Goal: Transaction & Acquisition: Purchase product/service

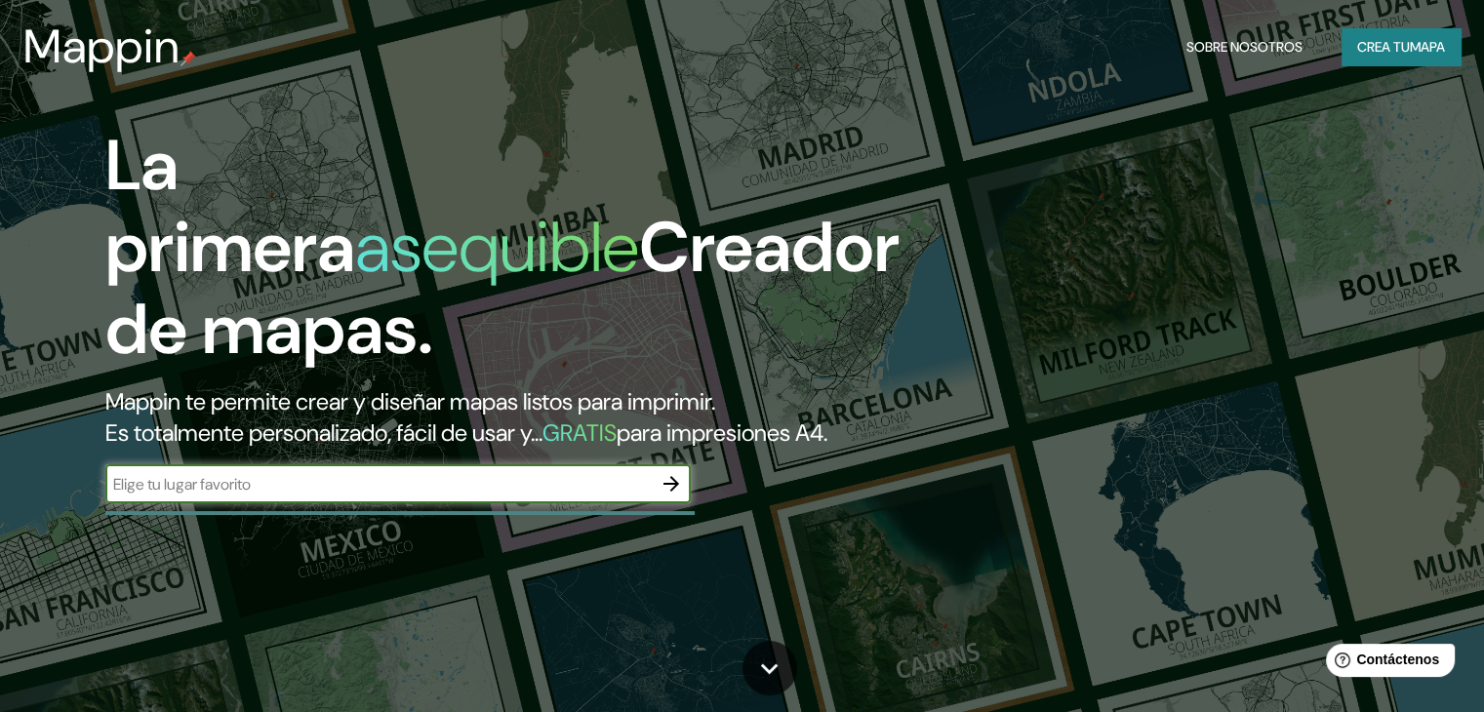
click at [434, 496] on input "text" at bounding box center [378, 484] width 547 height 22
type input "arequipa peru"
click at [650, 496] on input "arequipa peru" at bounding box center [378, 484] width 547 height 22
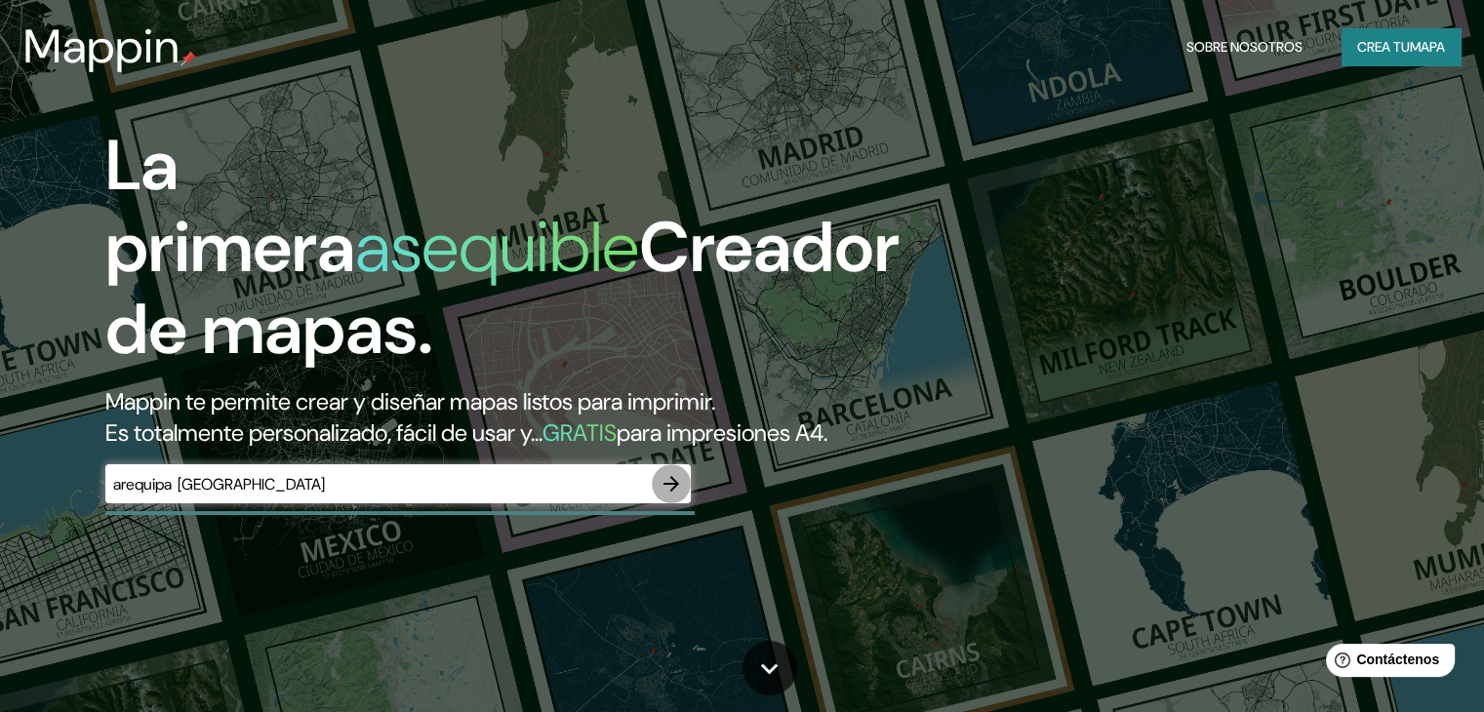
click at [673, 496] on icon "button" at bounding box center [671, 483] width 23 height 23
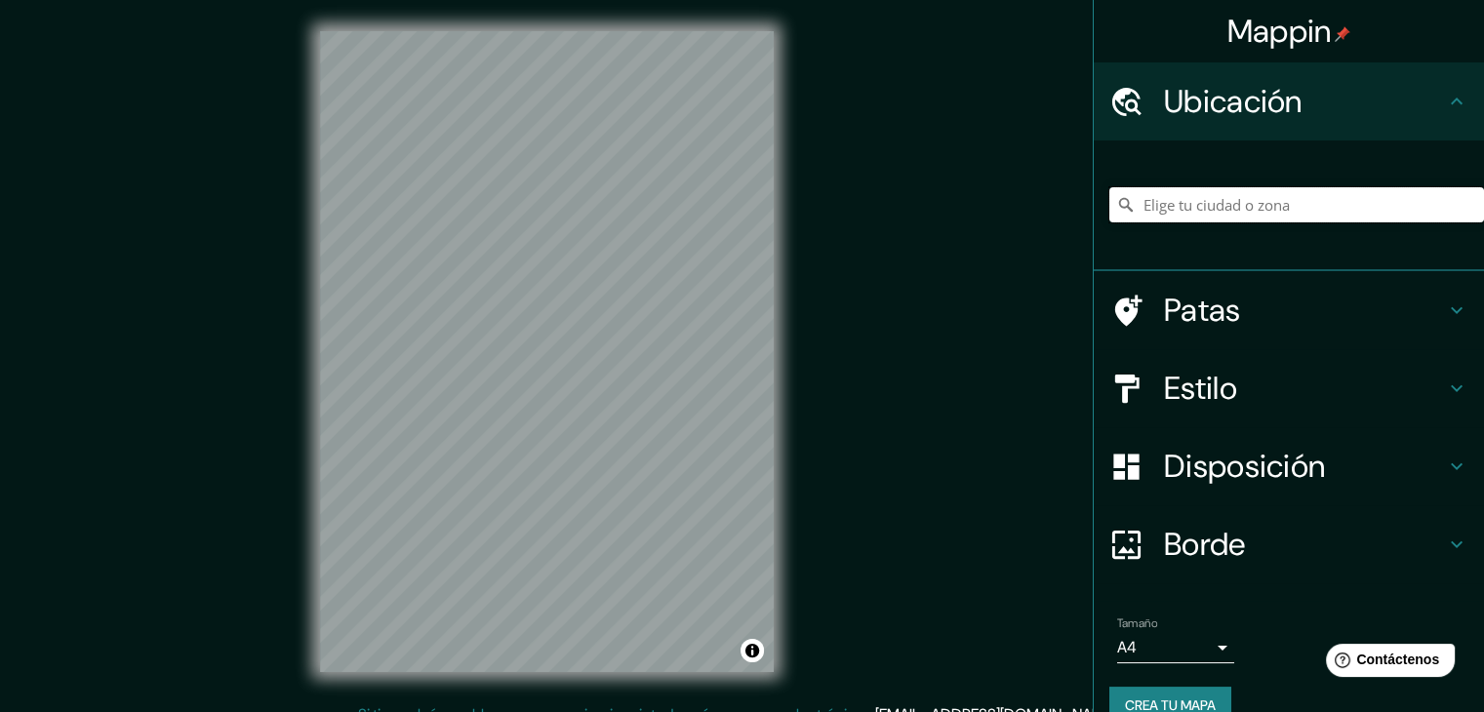
click at [1234, 214] on input "Elige tu ciudad o zona" at bounding box center [1297, 204] width 375 height 35
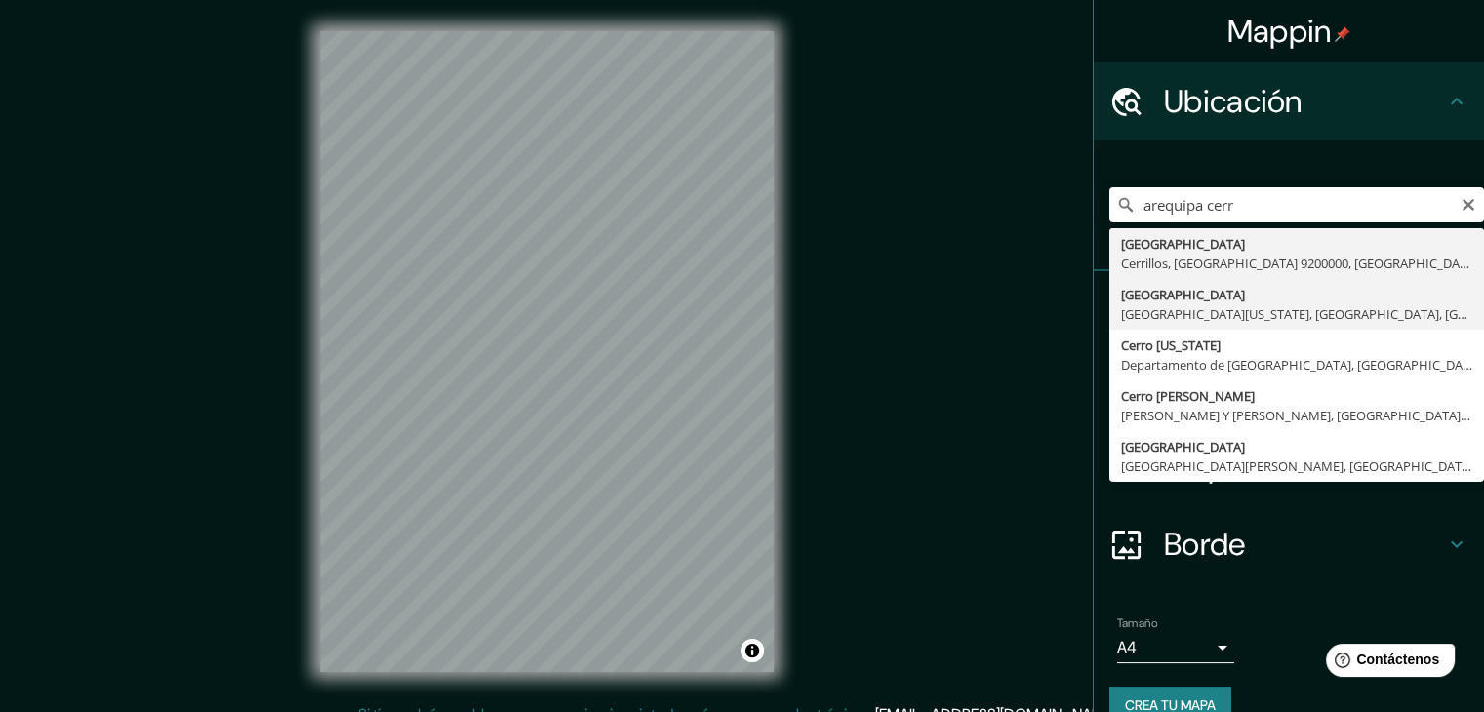
type input "Arequipa, Cerro Colorado, Departamento de Arequipa, Perú"
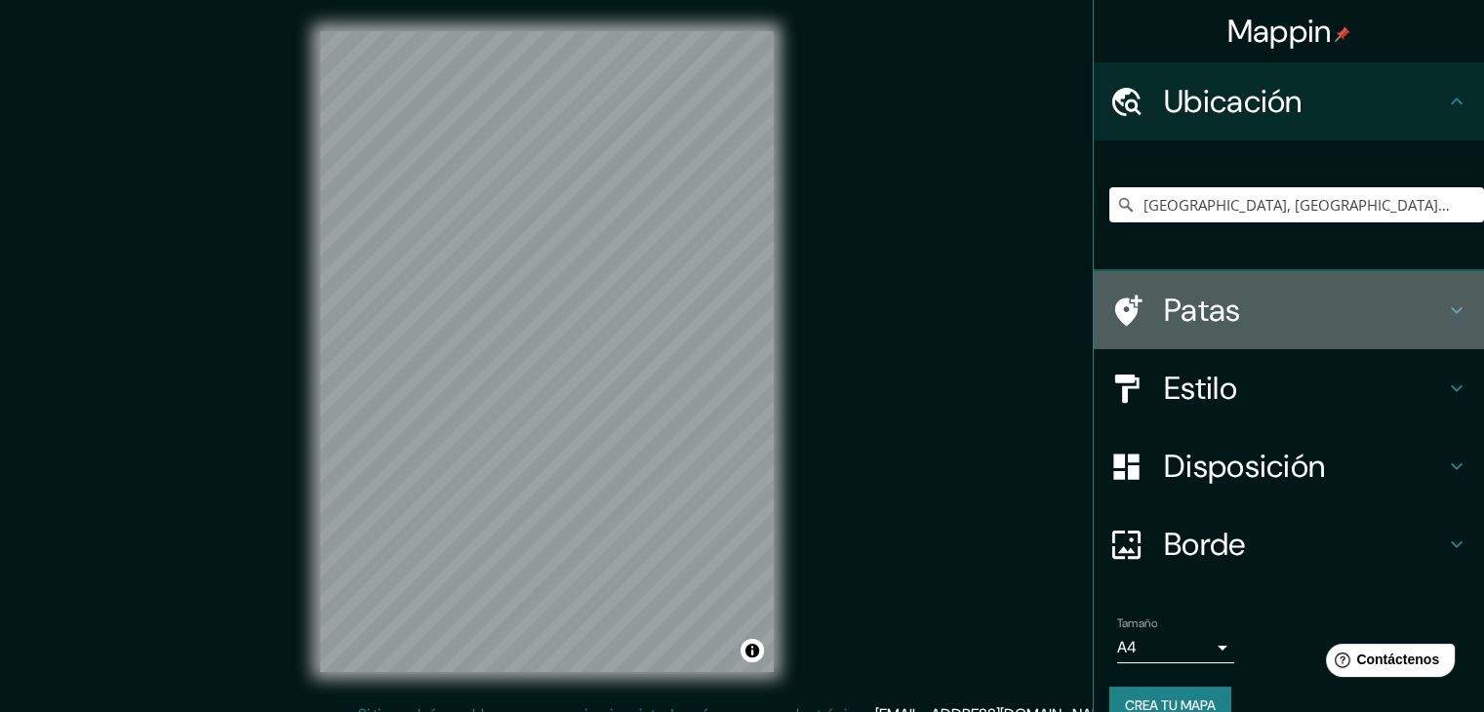
click at [1187, 311] on font "Patas" at bounding box center [1202, 310] width 77 height 41
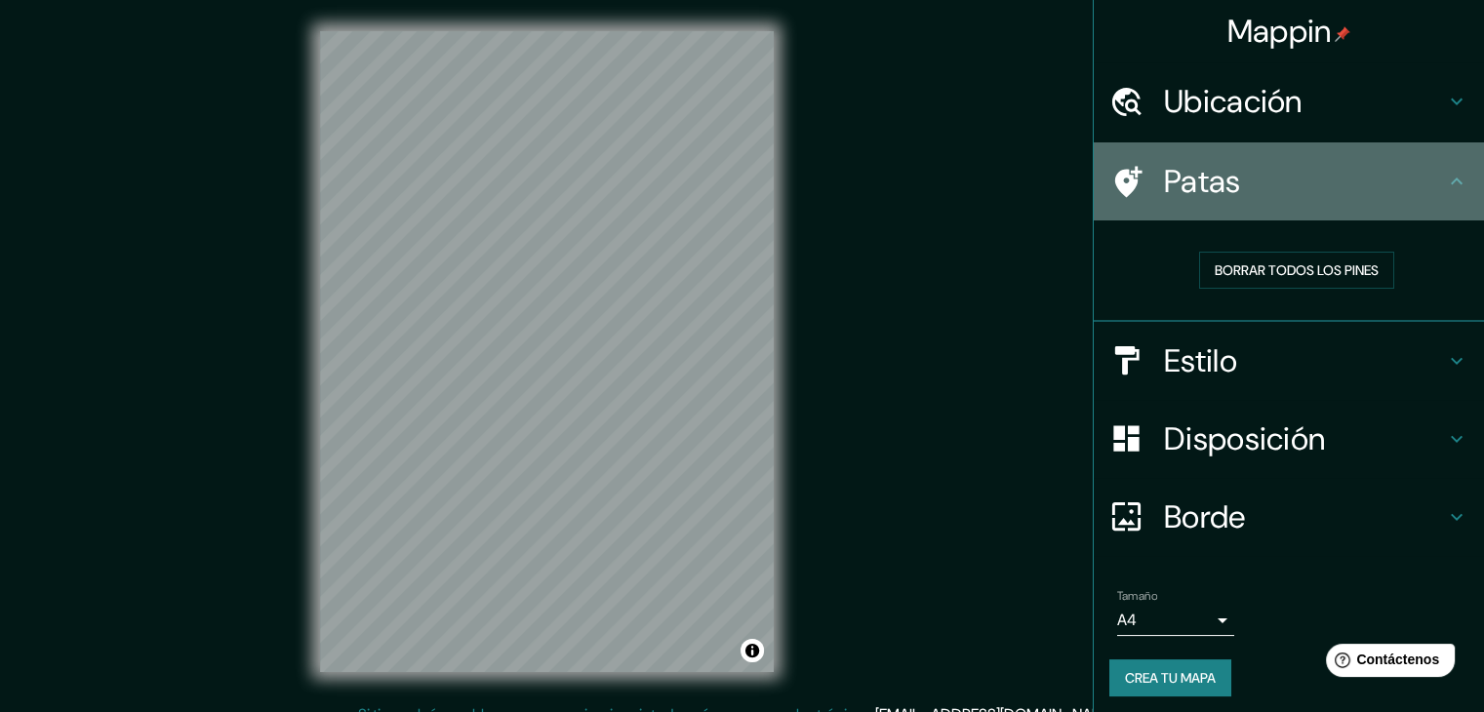
click at [1169, 166] on font "Patas" at bounding box center [1202, 181] width 77 height 41
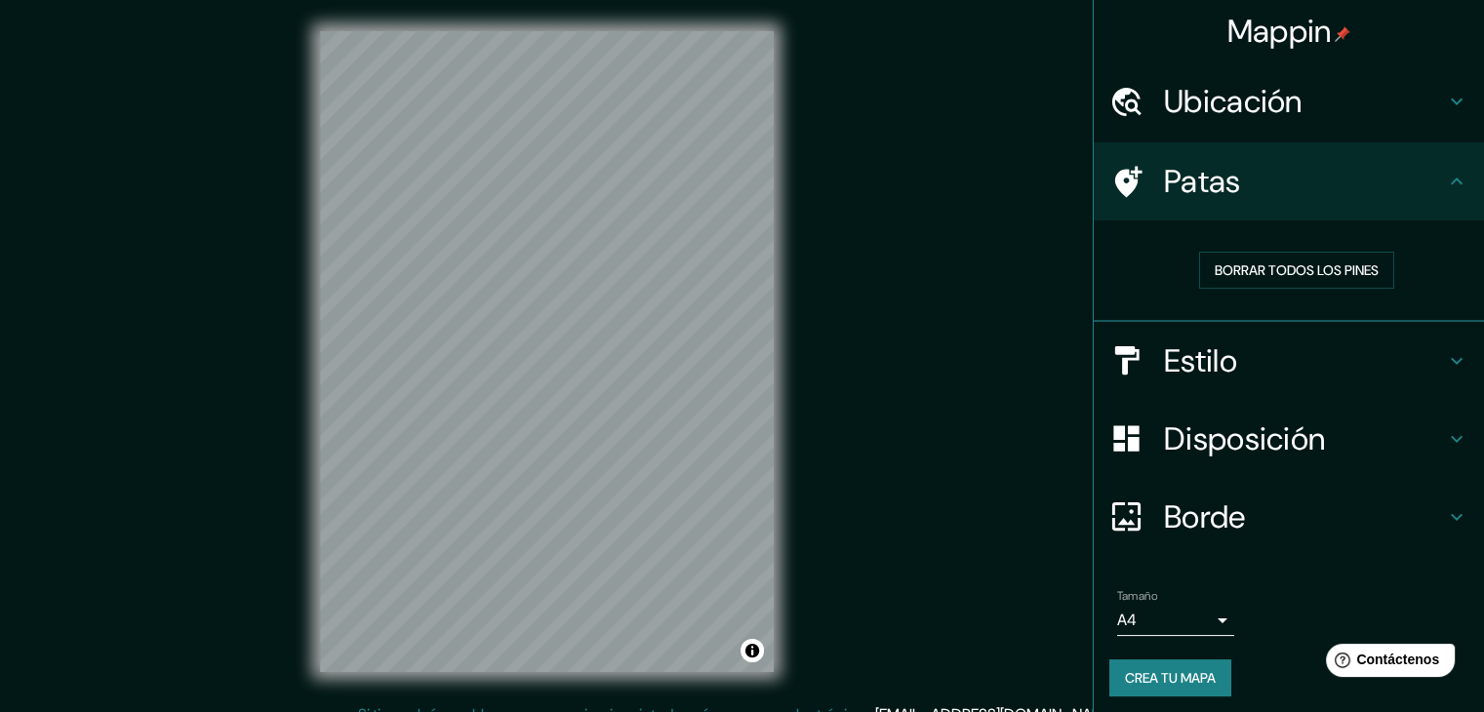
click at [1240, 342] on h4 "Estilo" at bounding box center [1304, 361] width 281 height 39
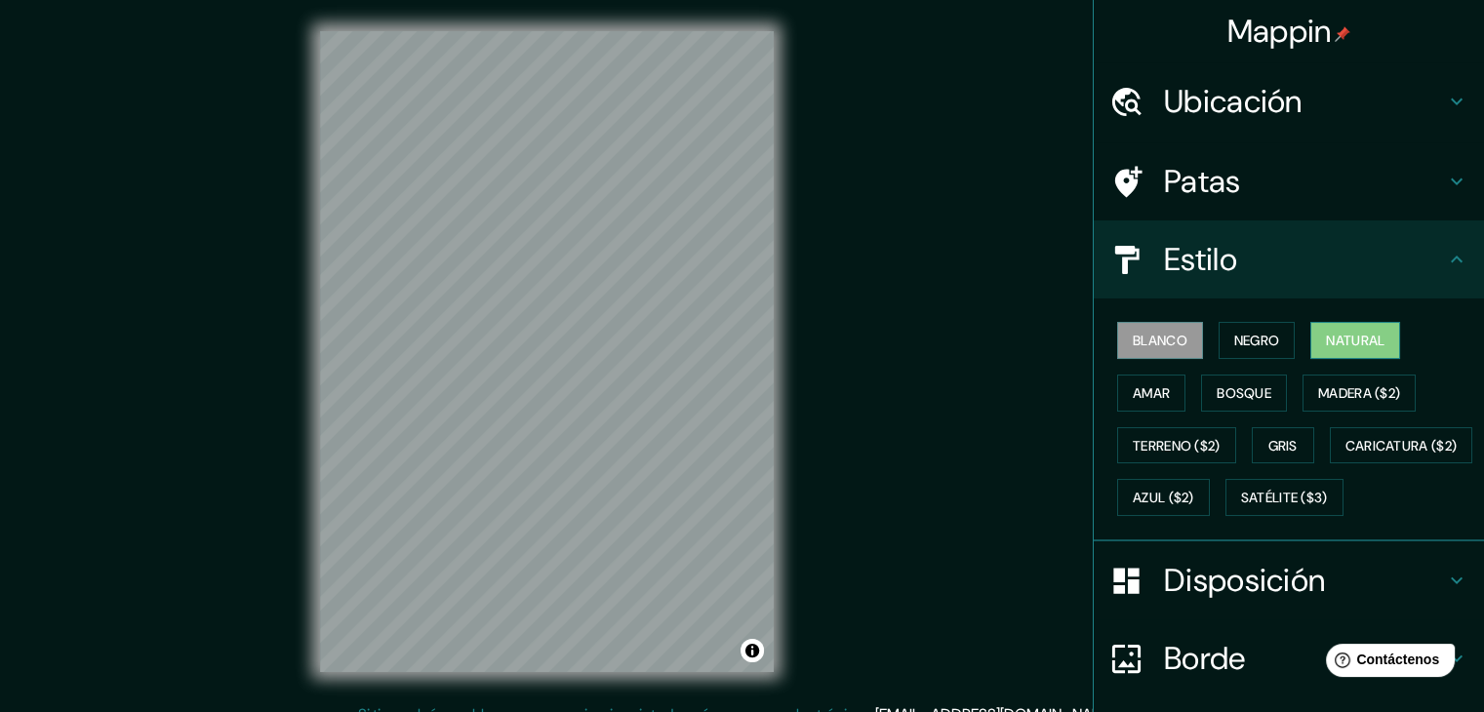
click at [1326, 341] on font "Natural" at bounding box center [1355, 341] width 59 height 18
click at [1141, 396] on font "Amar" at bounding box center [1151, 394] width 37 height 18
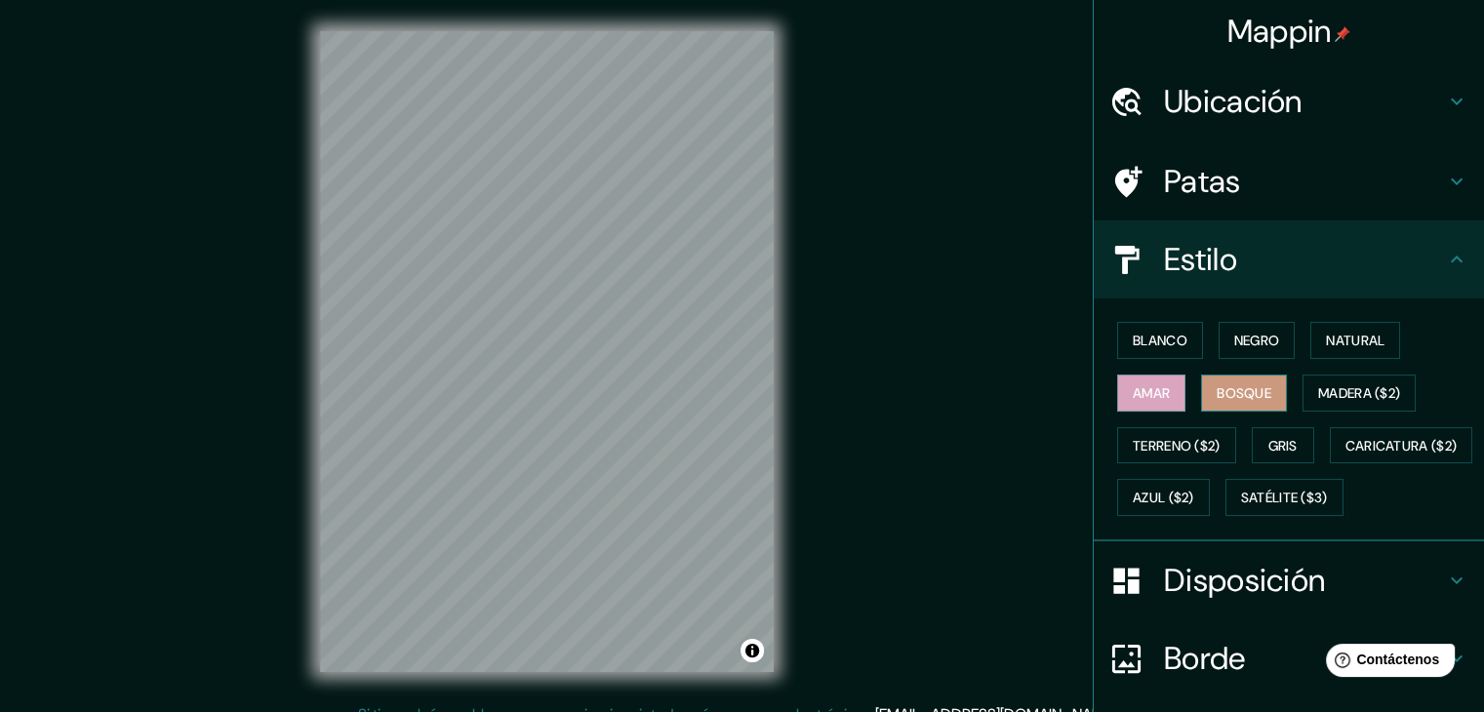
click at [1217, 398] on font "Bosque" at bounding box center [1244, 394] width 55 height 18
click at [1331, 399] on font "Madera ($2)" at bounding box center [1359, 394] width 82 height 18
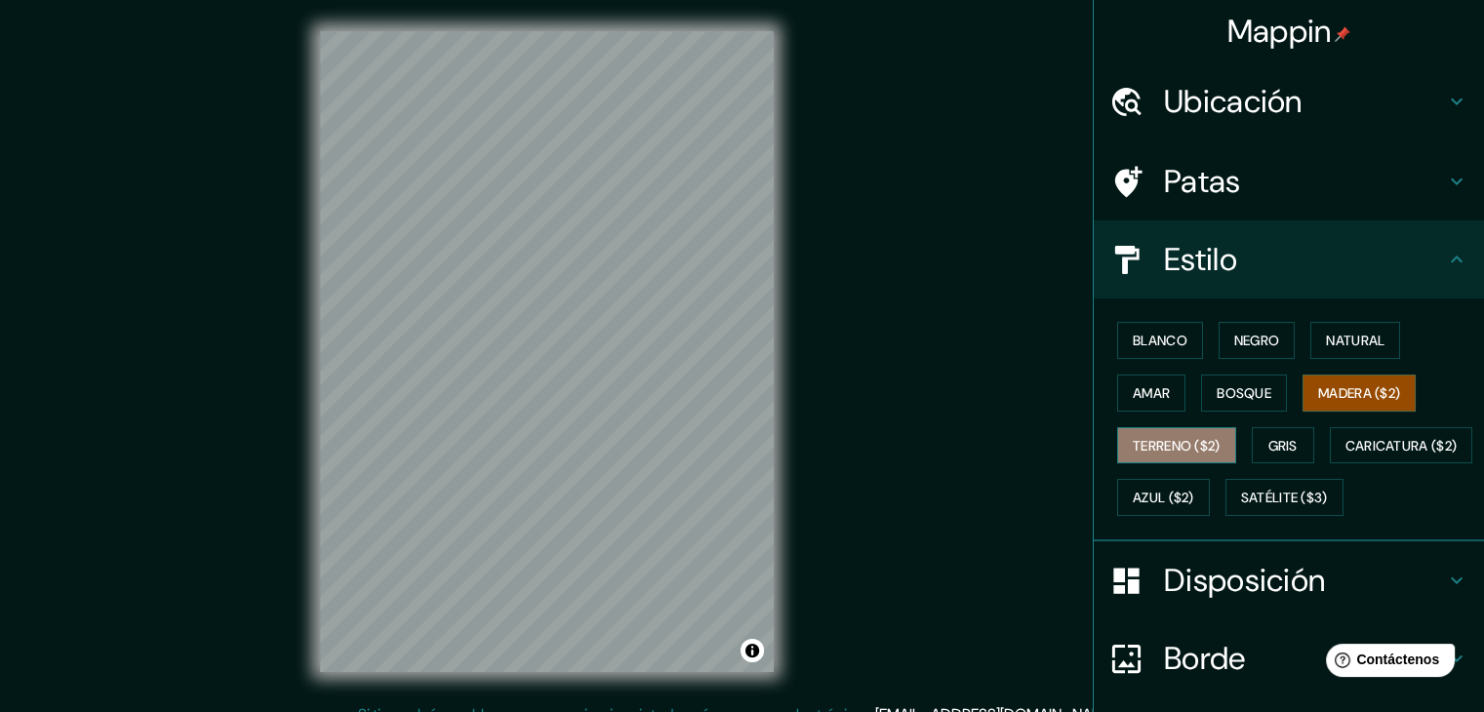
click at [1133, 439] on font "Terreno ($2)" at bounding box center [1177, 446] width 88 height 18
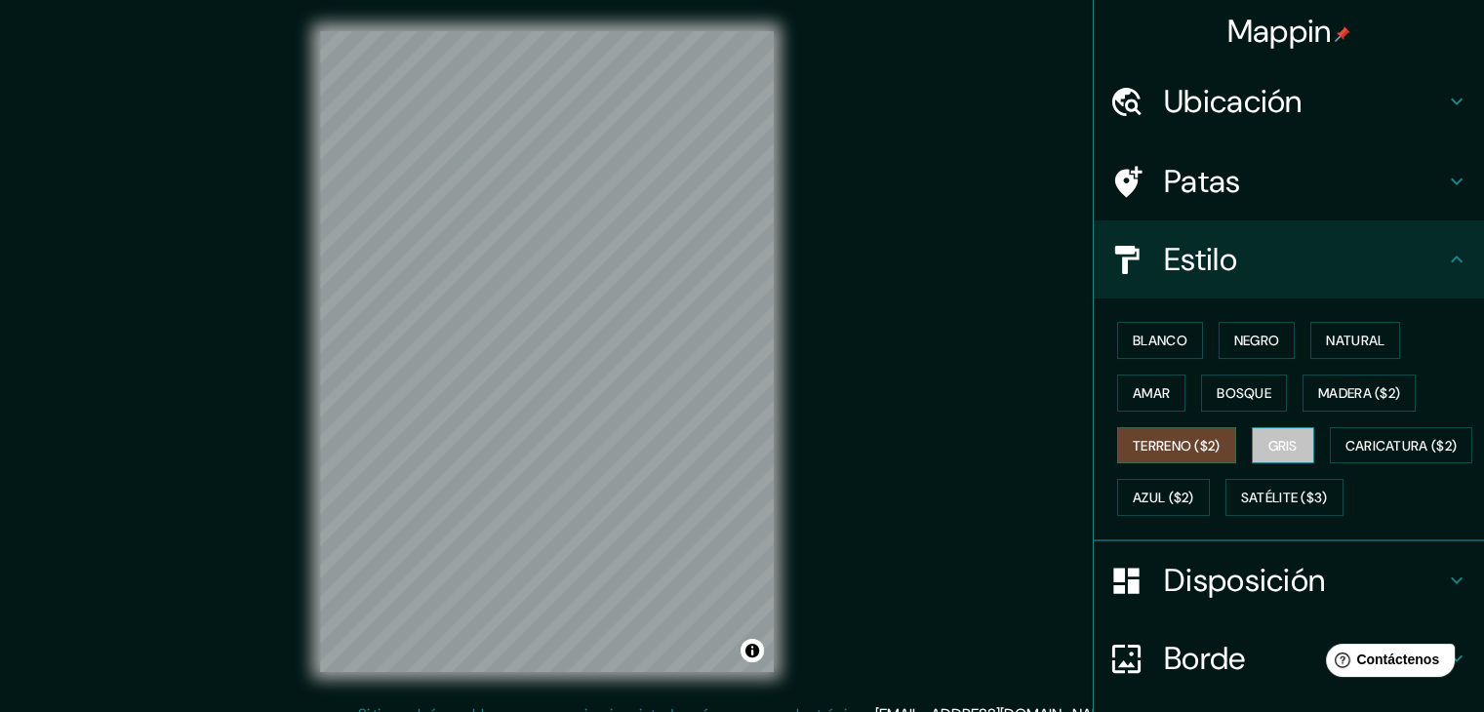
click at [1269, 439] on font "Gris" at bounding box center [1283, 446] width 29 height 18
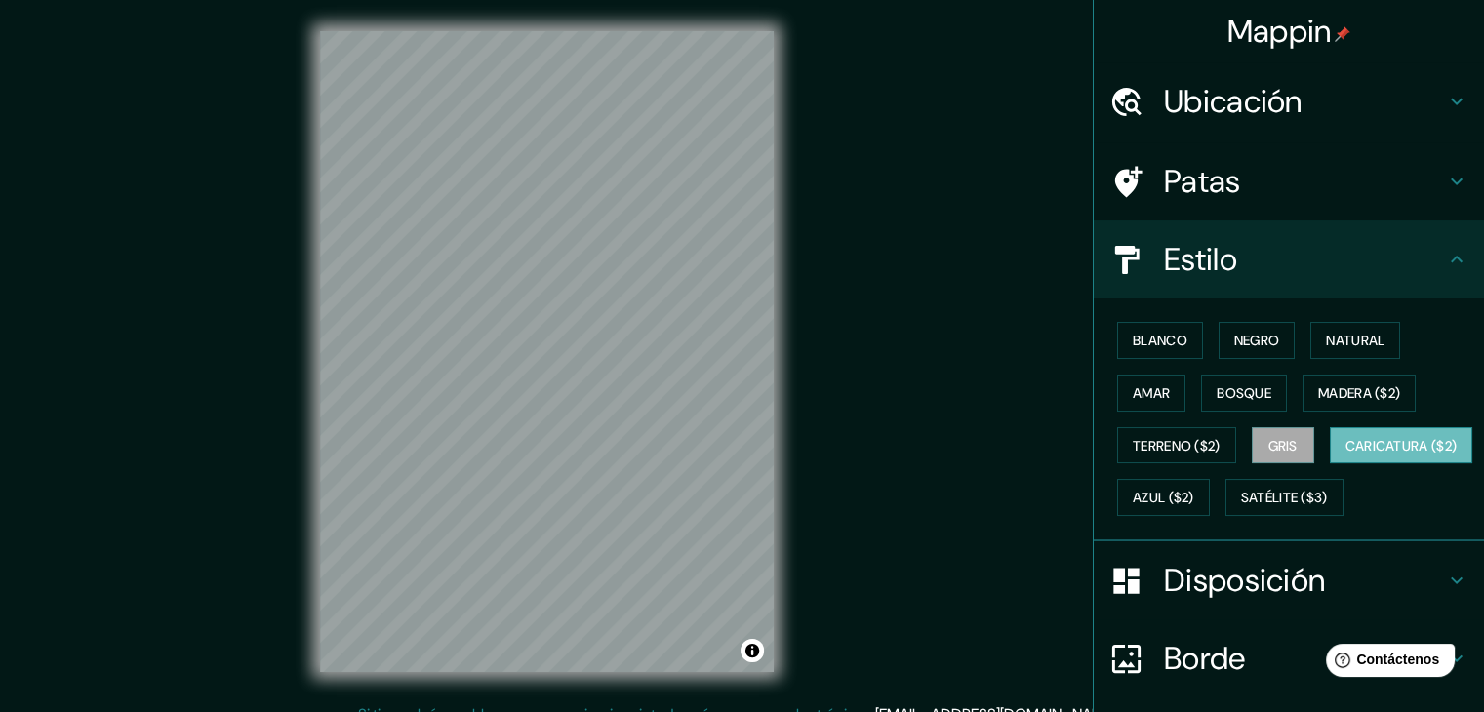
click at [1346, 455] on font "Caricatura ($2)" at bounding box center [1402, 446] width 112 height 18
click at [1195, 493] on font "Azul ($2)" at bounding box center [1163, 499] width 61 height 18
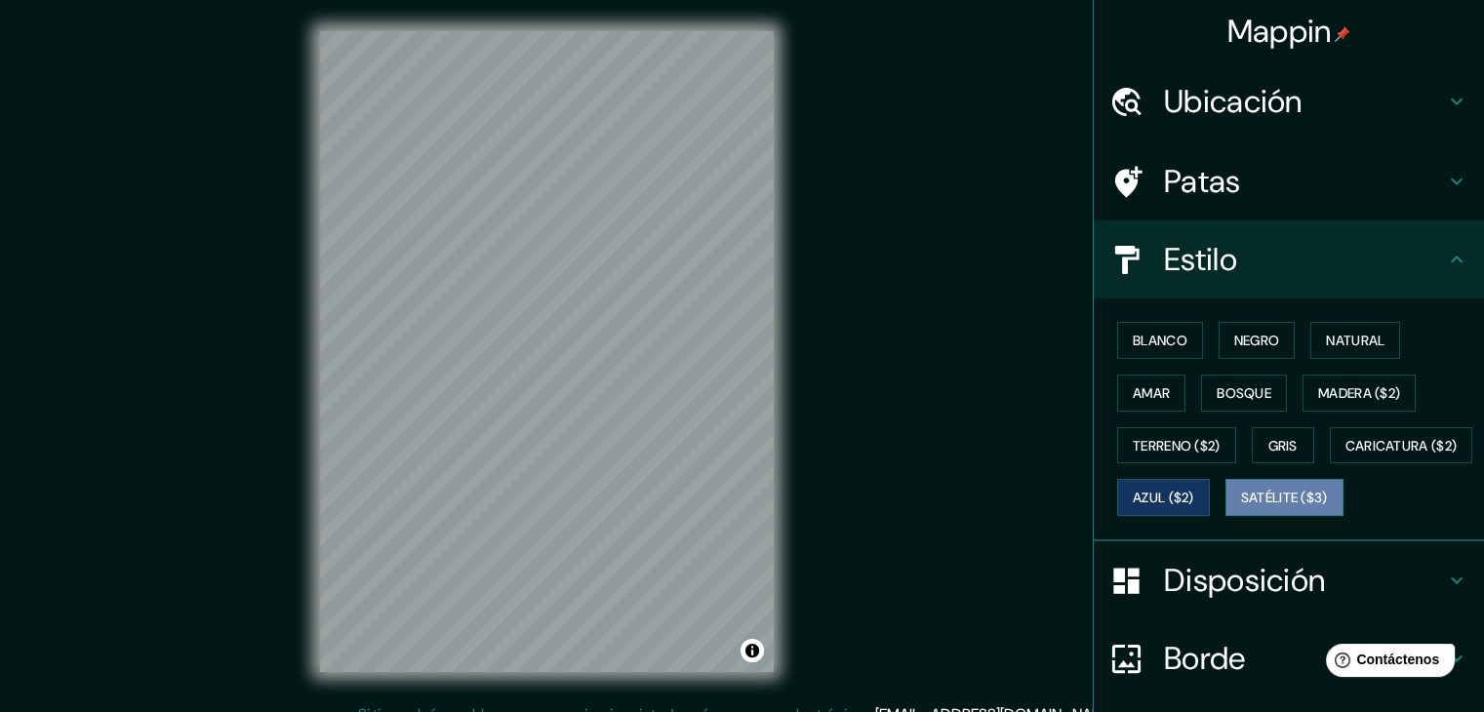
click at [1226, 516] on button "Satélite ($3)" at bounding box center [1285, 497] width 118 height 37
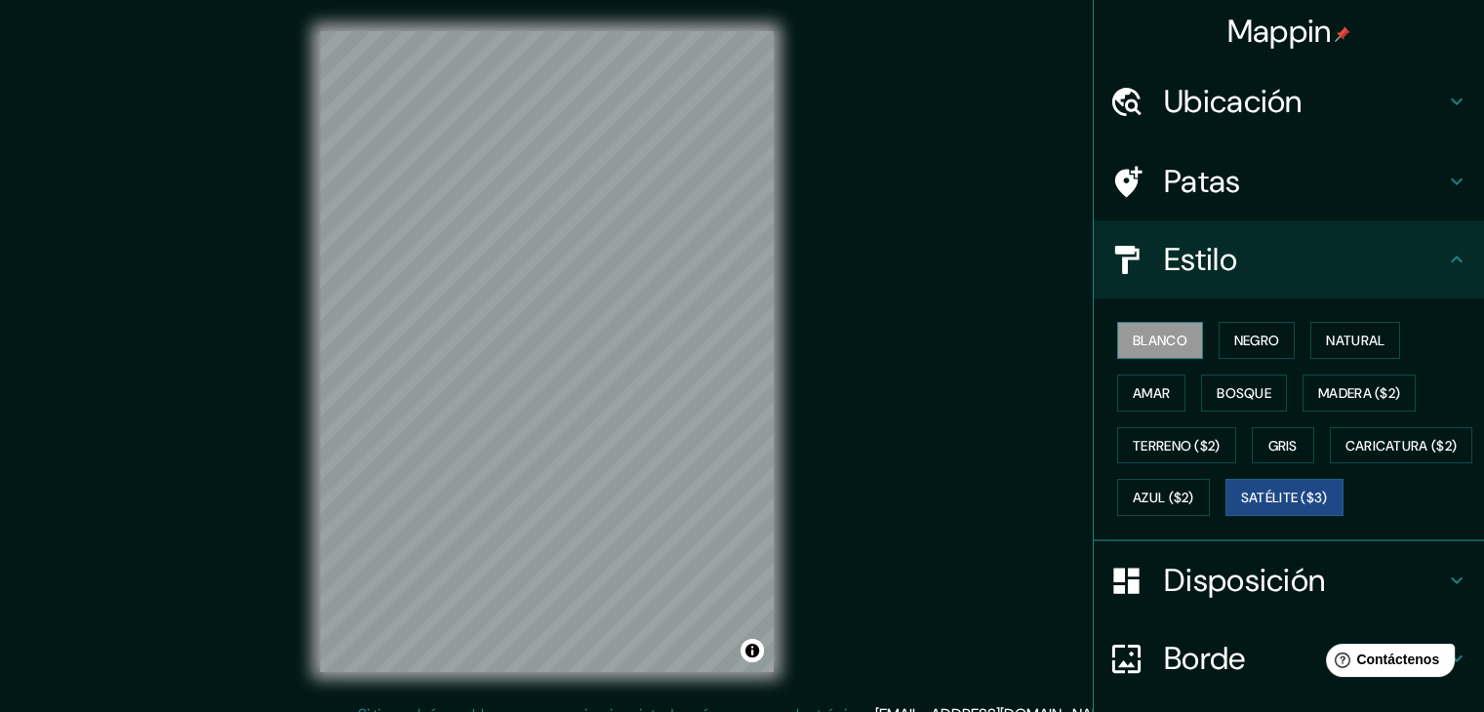
click at [1137, 329] on font "Blanco" at bounding box center [1160, 340] width 55 height 25
click at [1240, 337] on font "Negro" at bounding box center [1258, 341] width 46 height 18
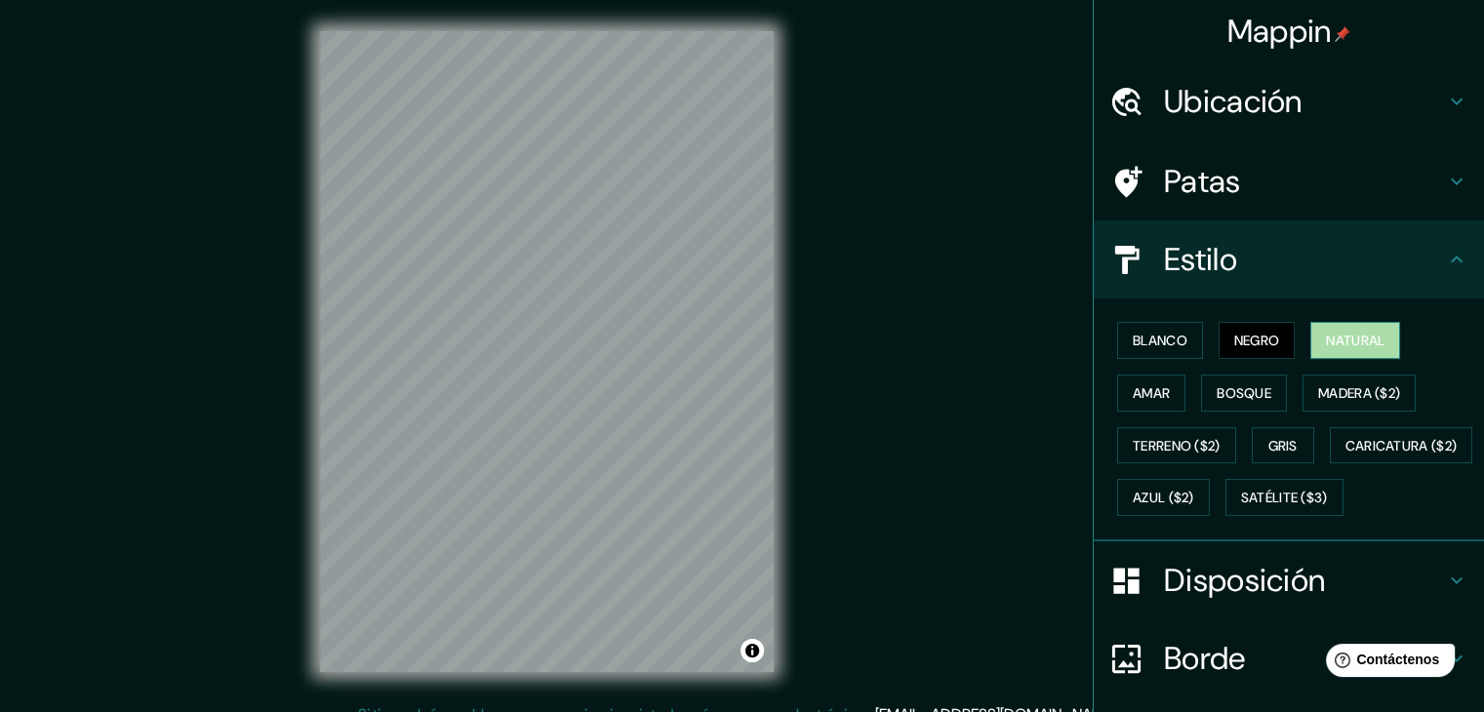
click at [1339, 345] on font "Natural" at bounding box center [1355, 341] width 59 height 18
click at [1162, 396] on button "Amar" at bounding box center [1151, 393] width 68 height 37
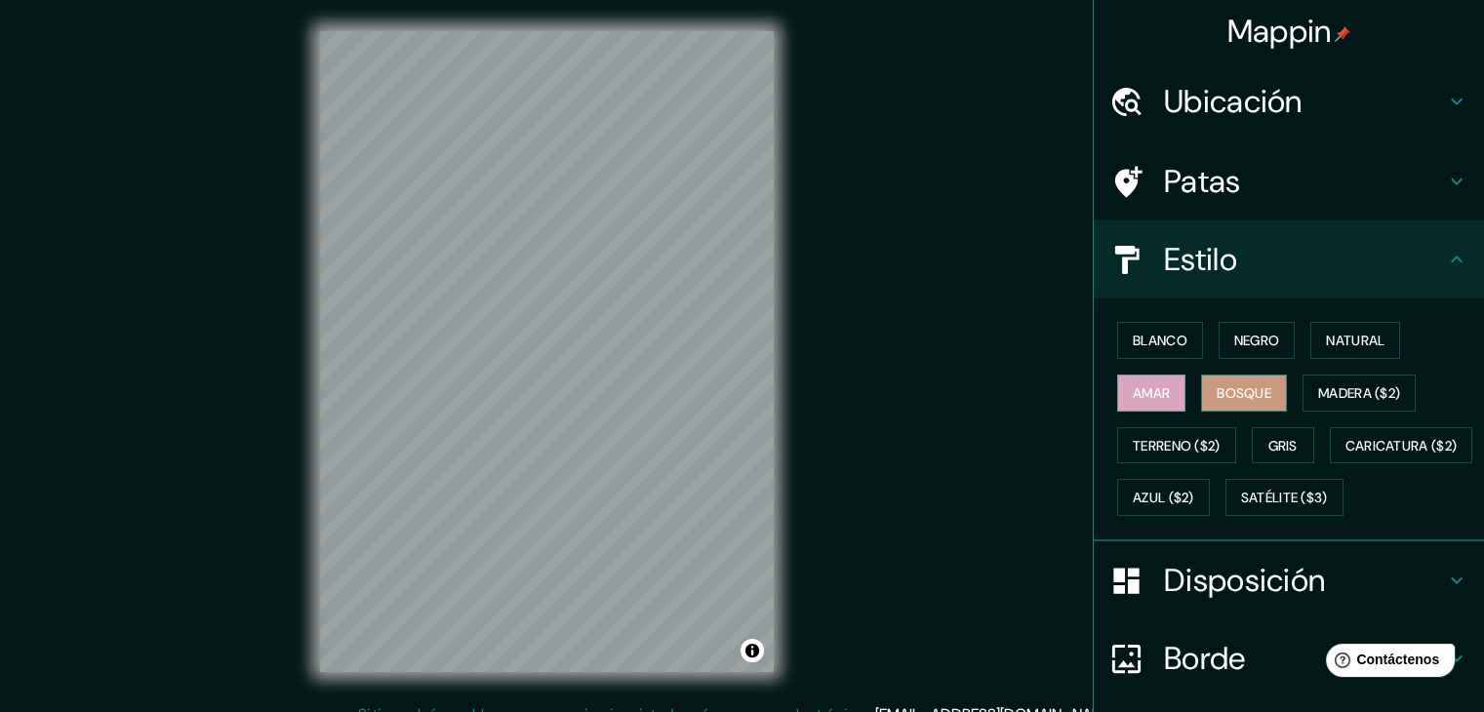
click at [1249, 399] on font "Bosque" at bounding box center [1244, 394] width 55 height 18
click at [1341, 400] on font "Madera ($2)" at bounding box center [1359, 393] width 82 height 25
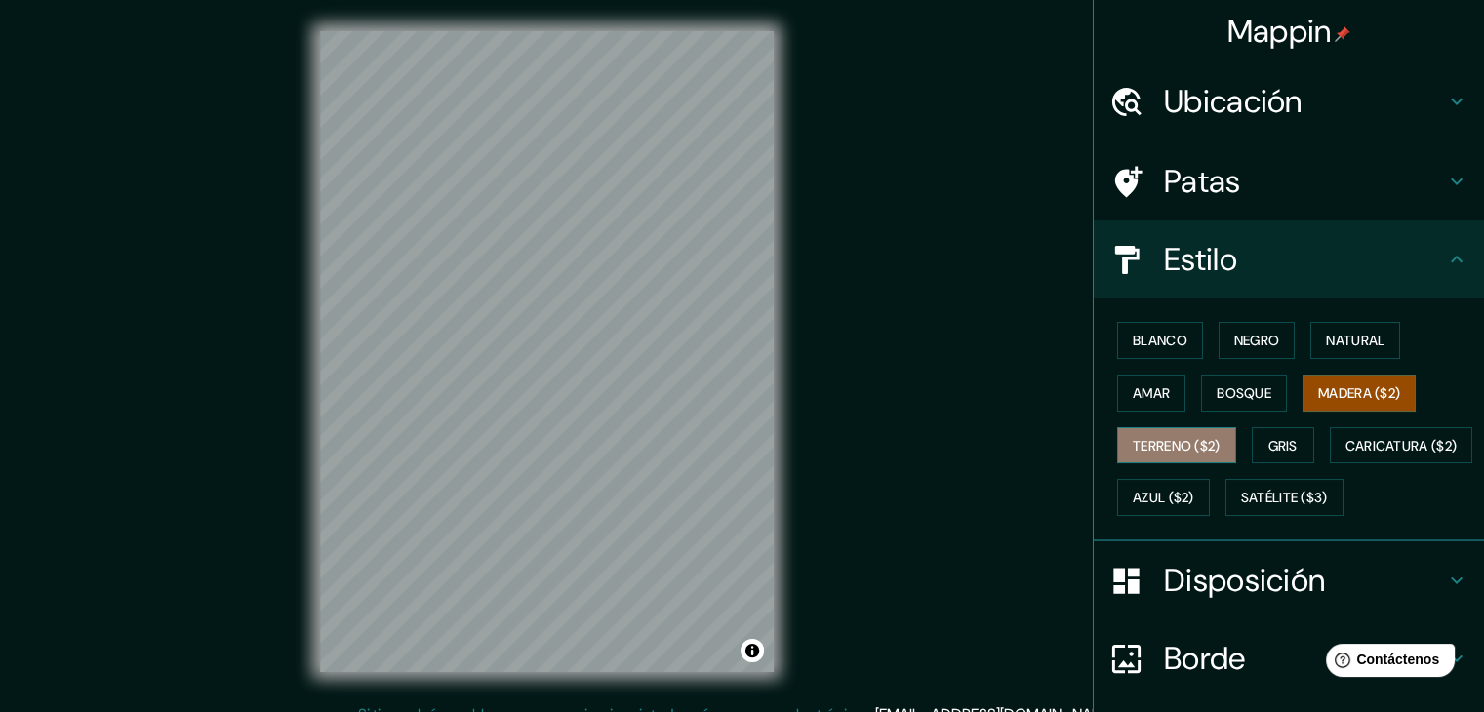
click at [1146, 433] on font "Terreno ($2)" at bounding box center [1177, 445] width 88 height 25
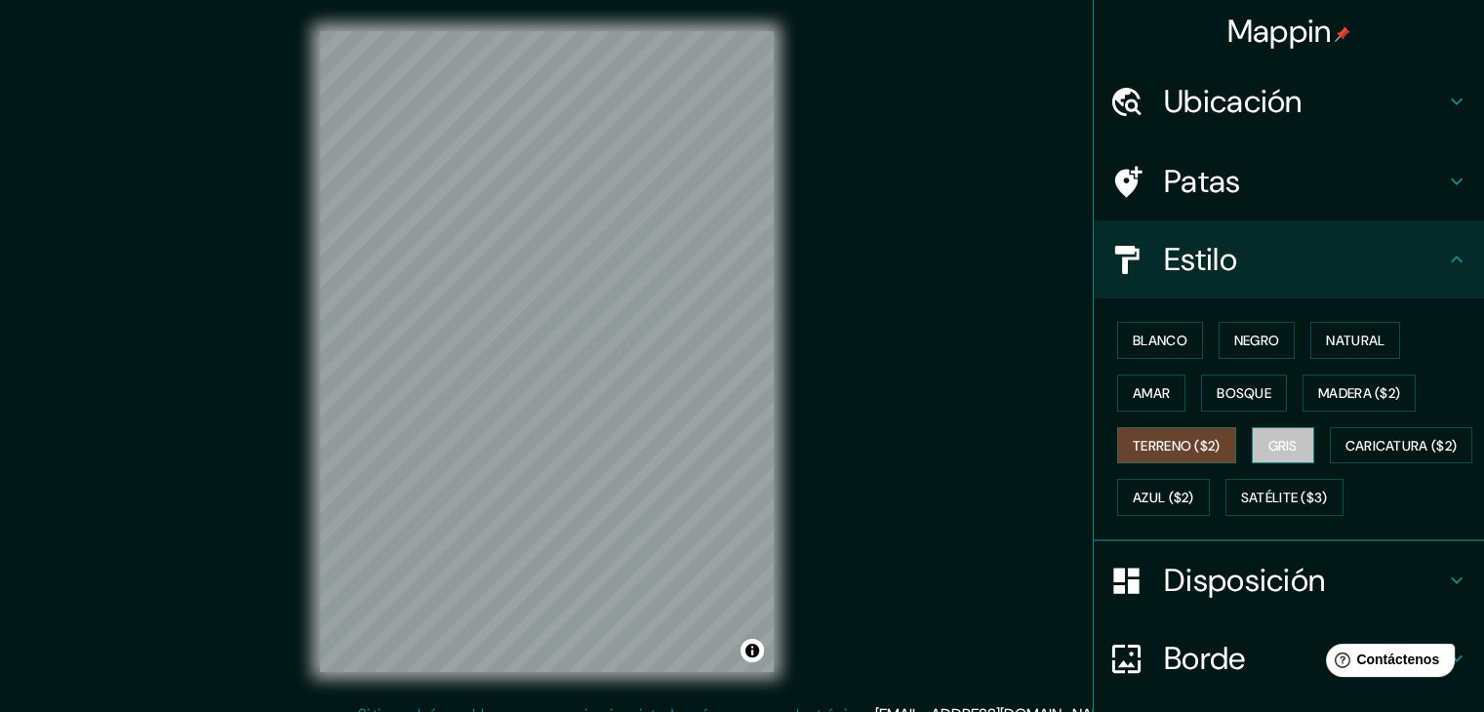
click at [1252, 439] on button "Gris" at bounding box center [1283, 445] width 62 height 37
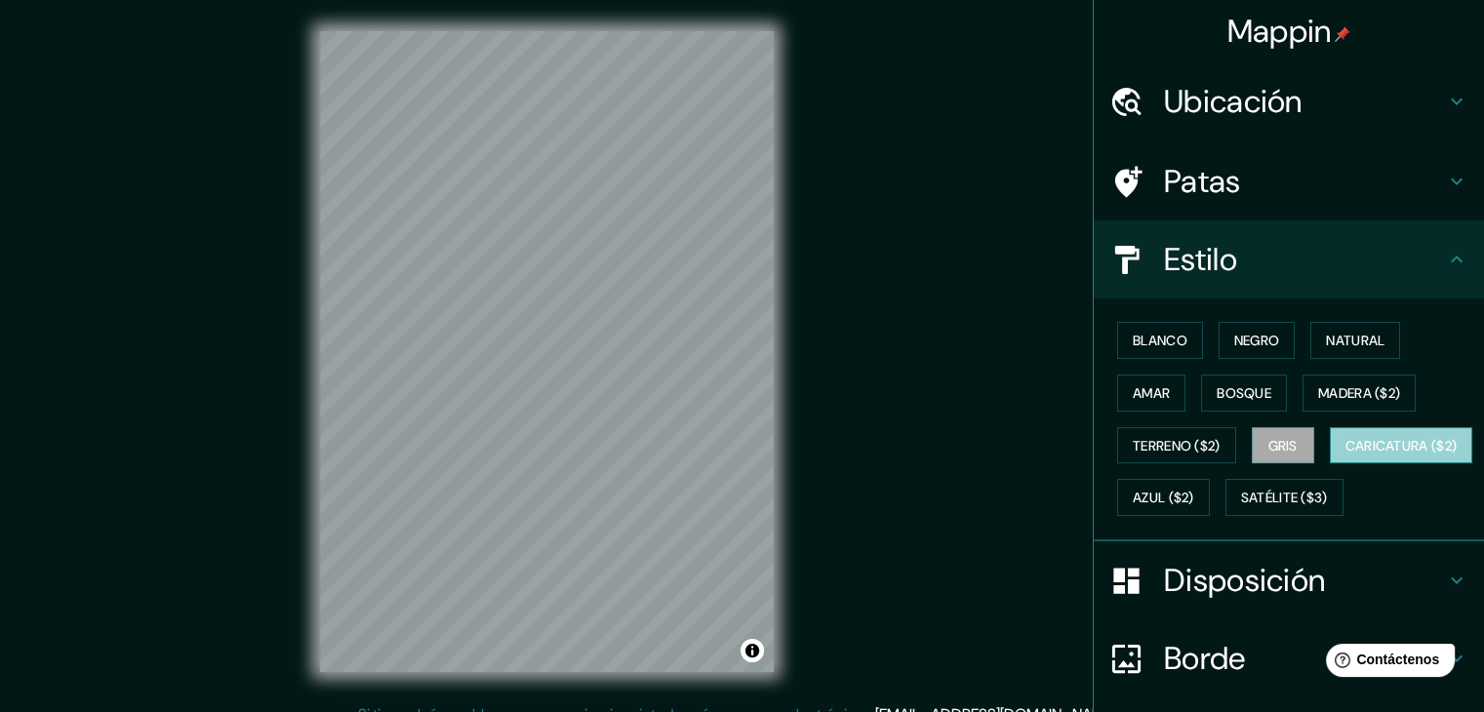
click at [1346, 455] on font "Caricatura ($2)" at bounding box center [1402, 446] width 112 height 18
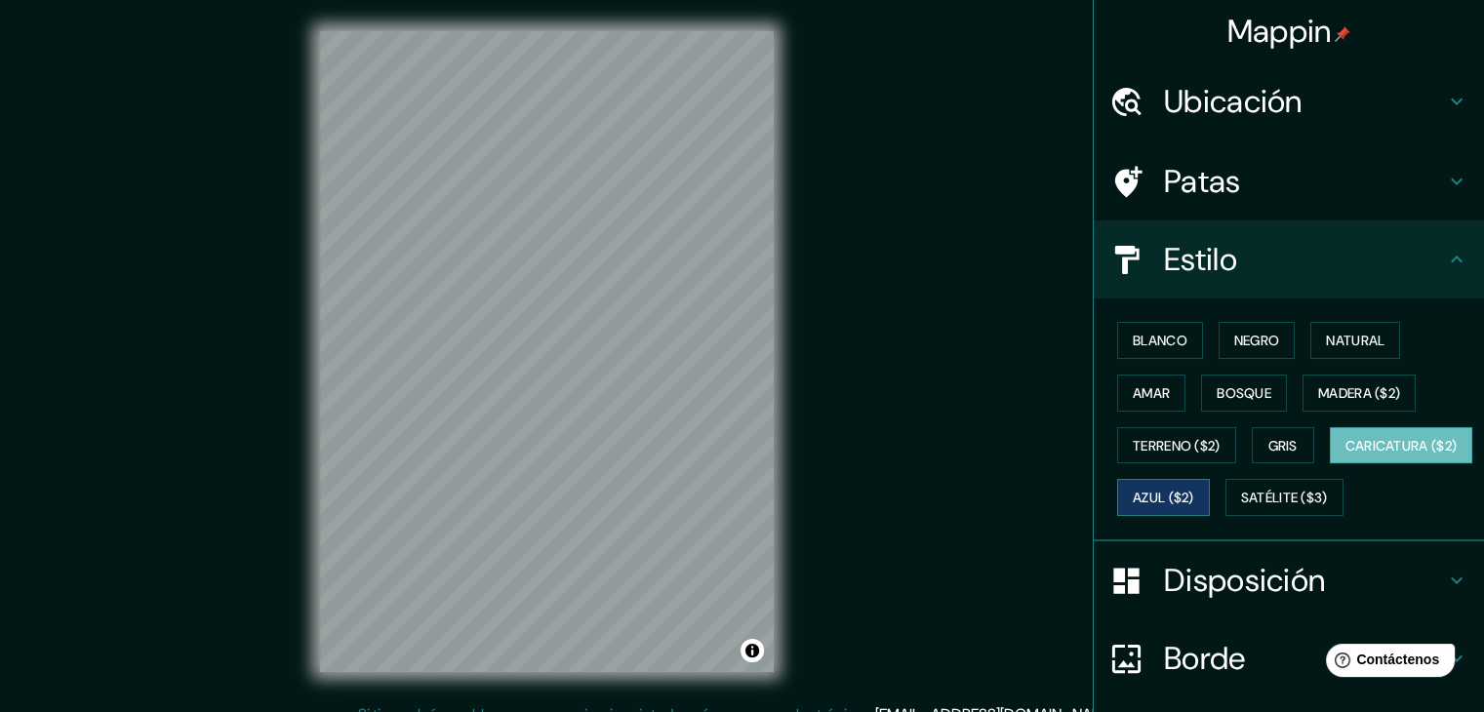
click at [1195, 498] on font "Azul ($2)" at bounding box center [1163, 499] width 61 height 18
click at [1146, 524] on div "Blanco Negro Natural Amar Bosque Madera ($2) Terreno ($2) Gris Caricatura ($2) …" at bounding box center [1297, 419] width 375 height 210
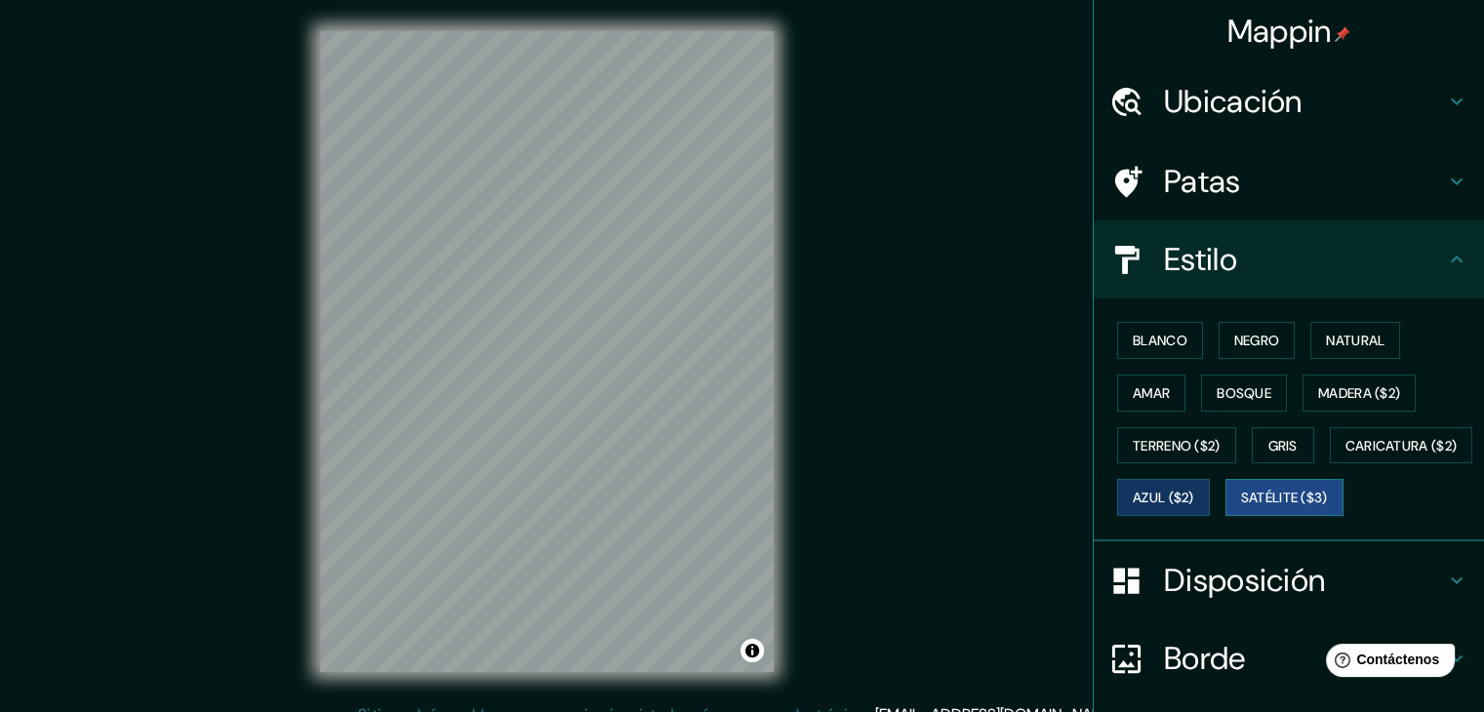
click at [1241, 507] on font "Satélite ($3)" at bounding box center [1284, 499] width 87 height 18
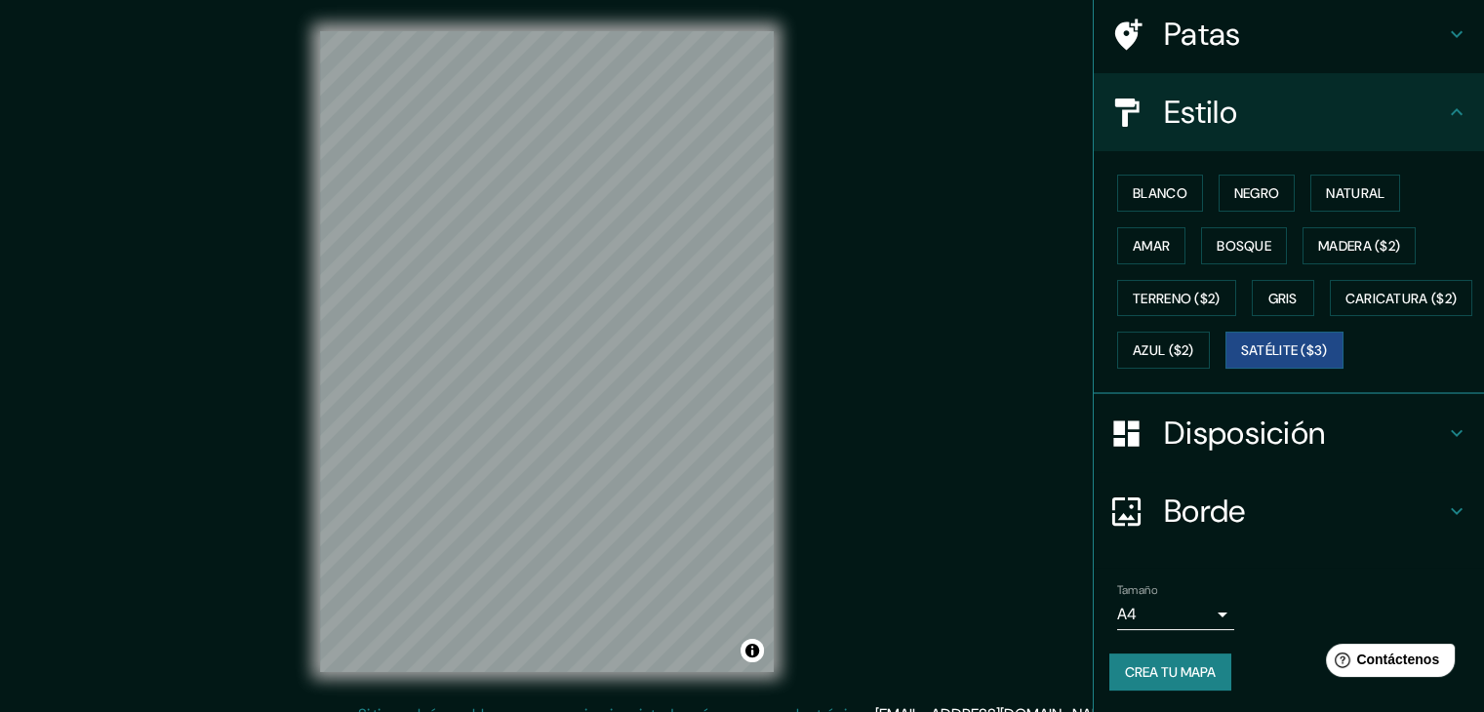
scroll to position [197, 0]
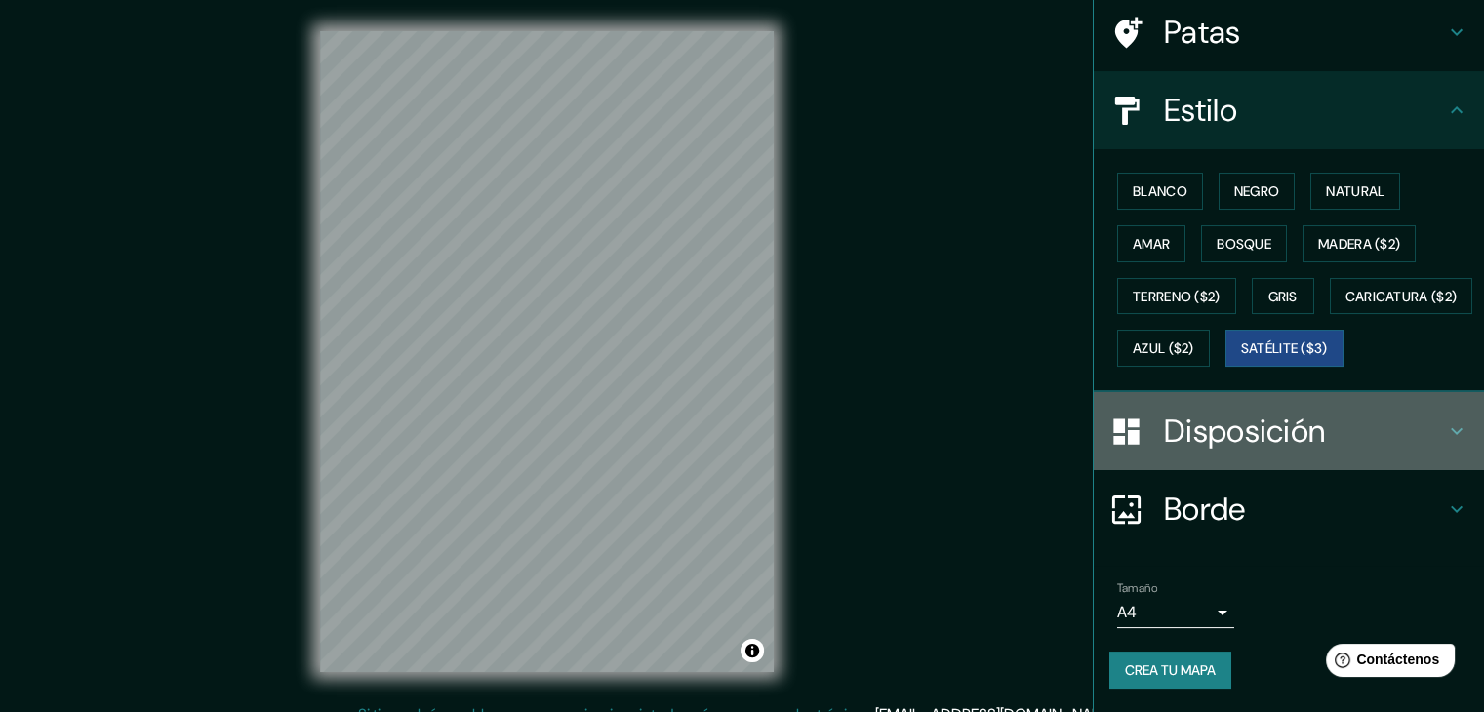
click at [1218, 426] on font "Disposición" at bounding box center [1244, 431] width 161 height 41
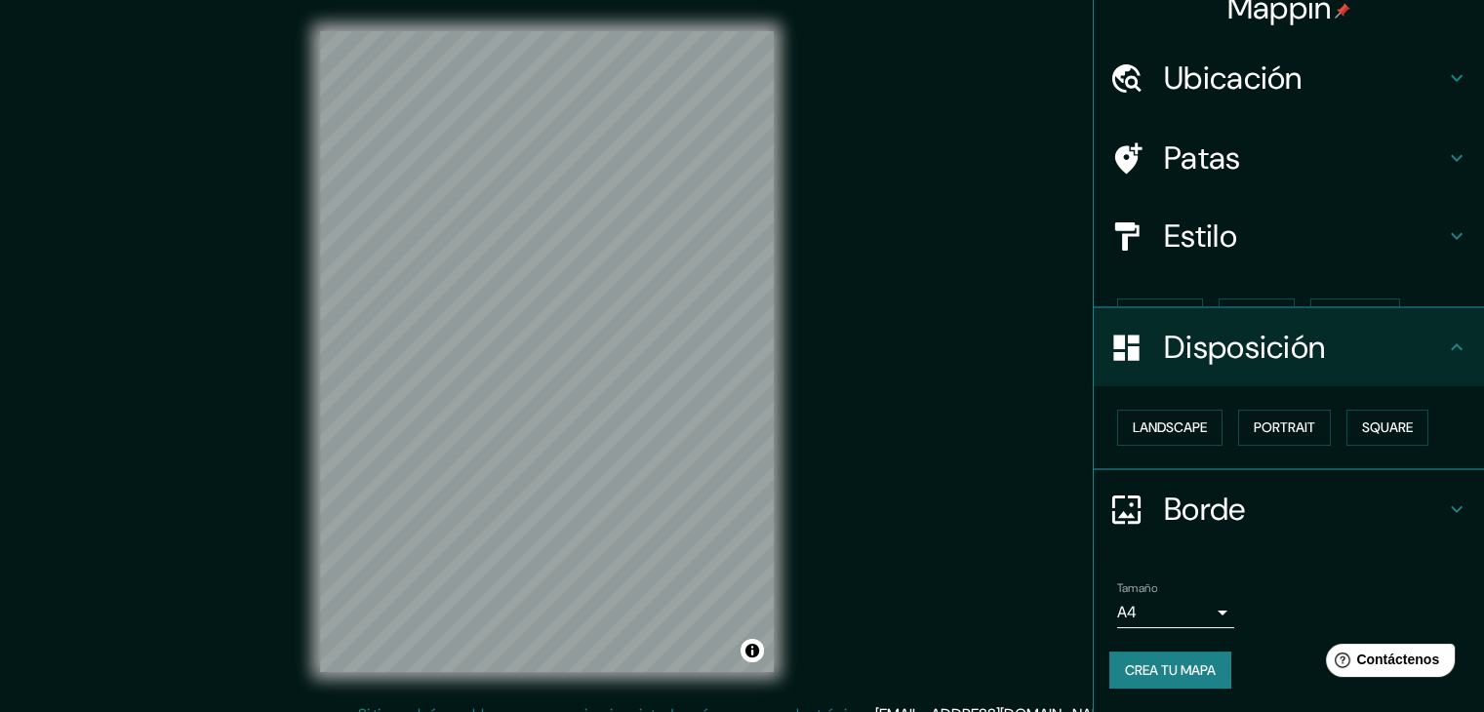
scroll to position [0, 0]
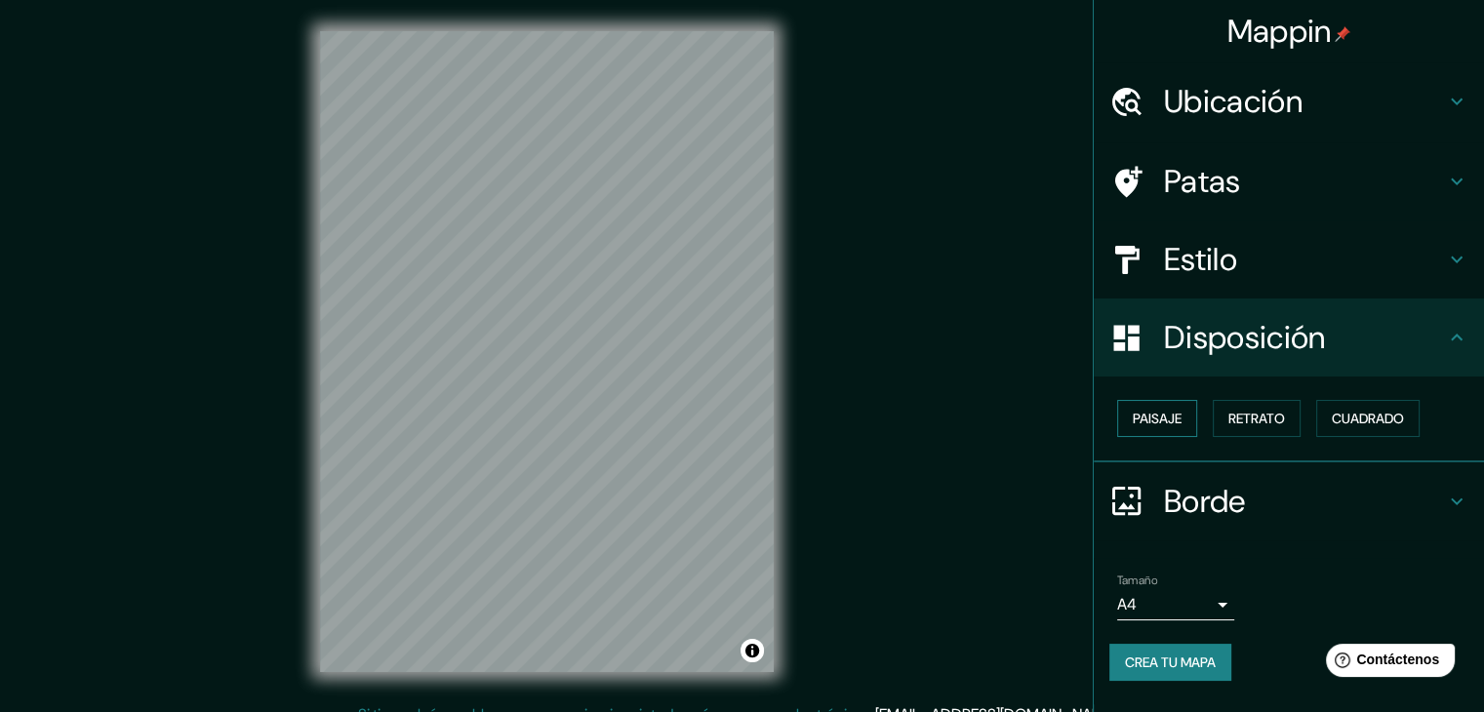
click at [1182, 419] on font "Paisaje" at bounding box center [1157, 419] width 49 height 18
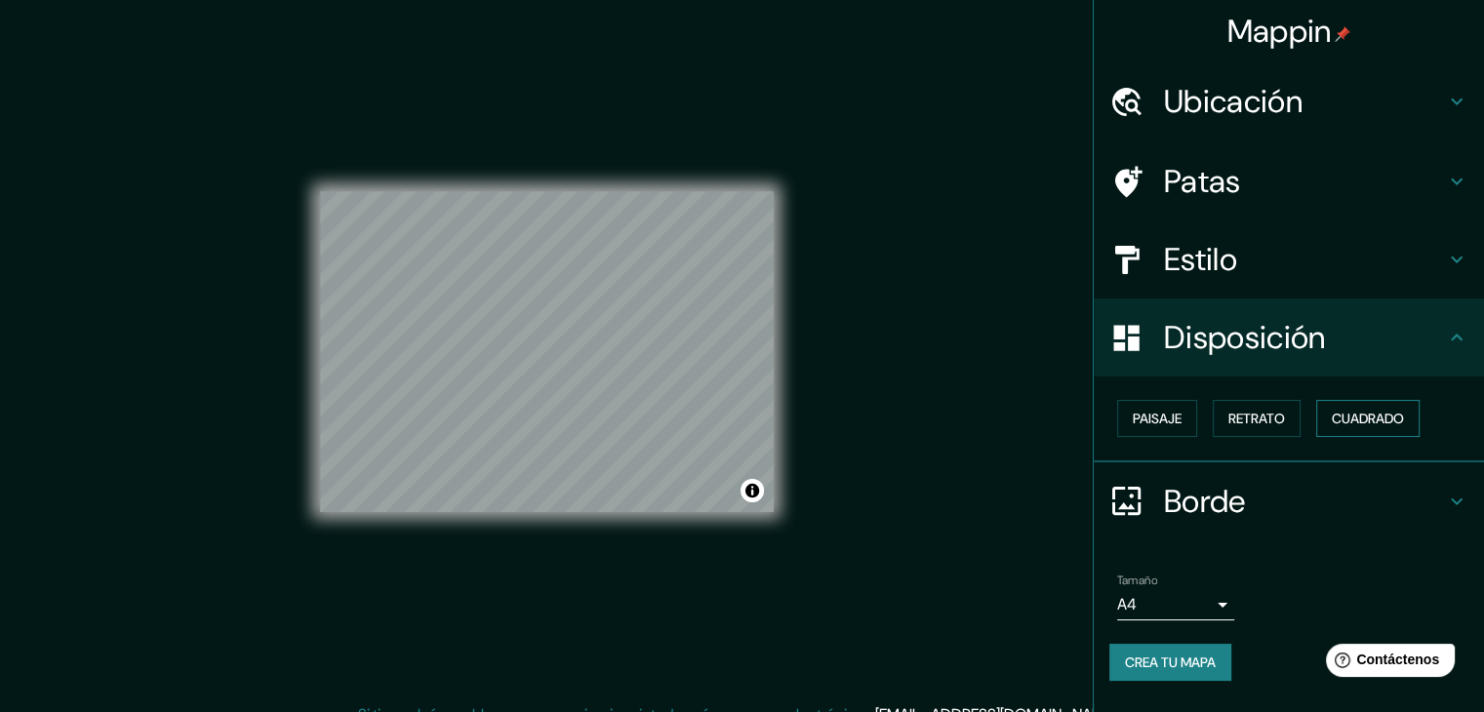
click at [1335, 419] on font "Cuadrado" at bounding box center [1368, 419] width 72 height 18
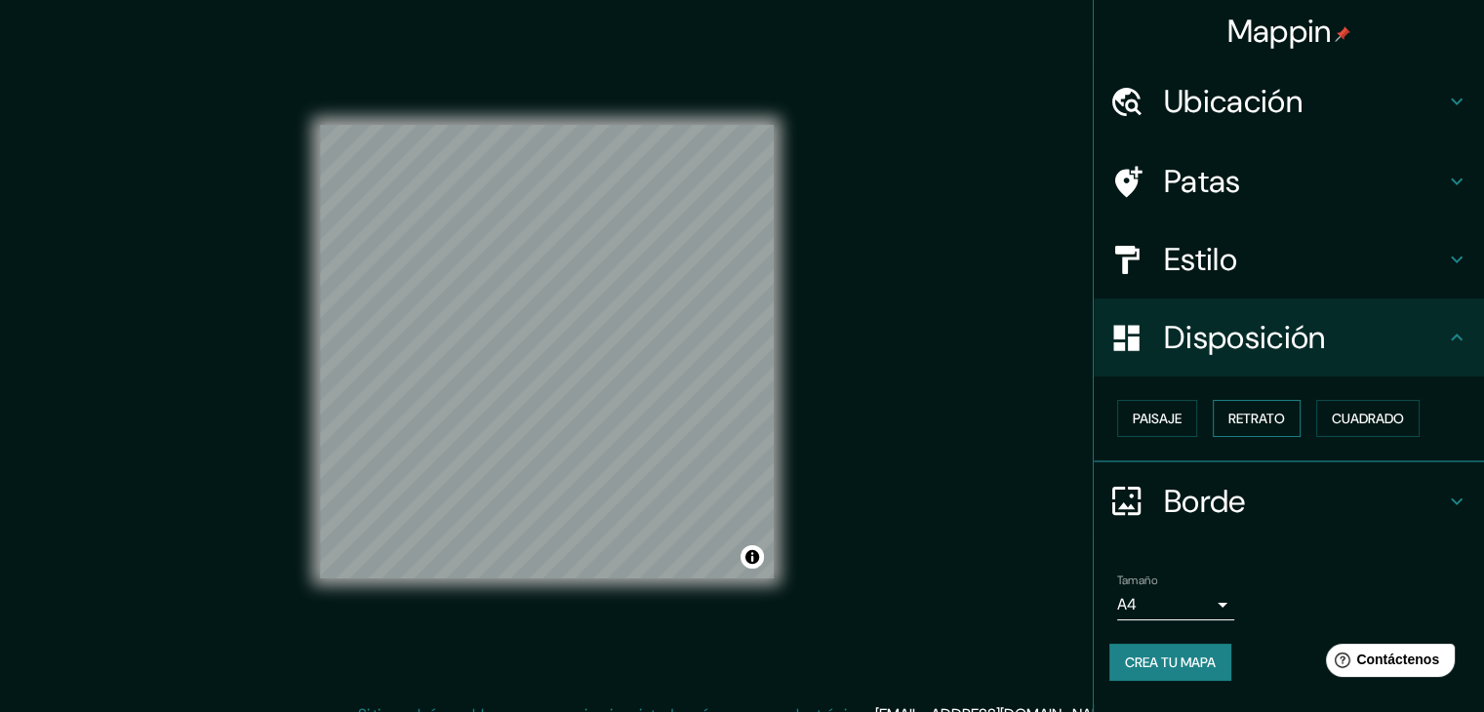
click at [1263, 419] on font "Retrato" at bounding box center [1257, 419] width 57 height 18
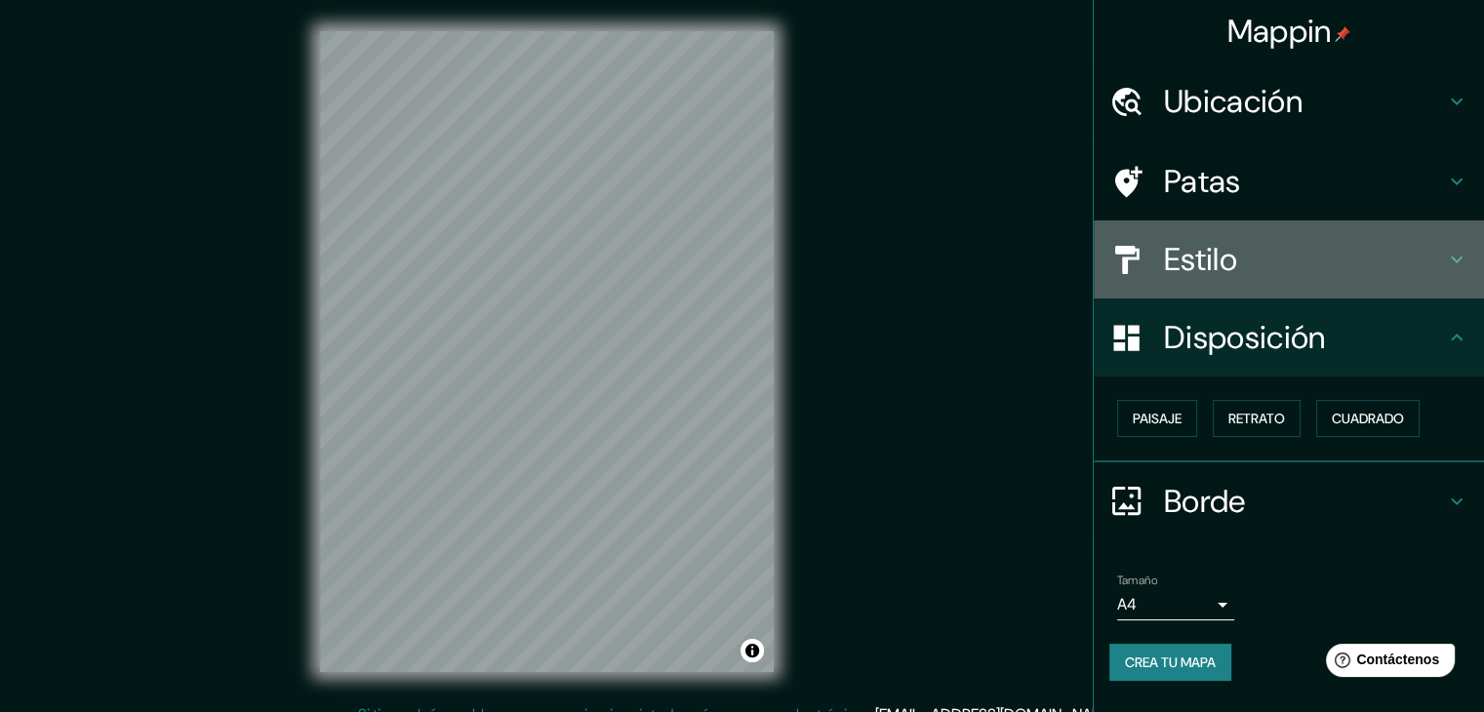
click at [1461, 248] on icon at bounding box center [1456, 259] width 23 height 23
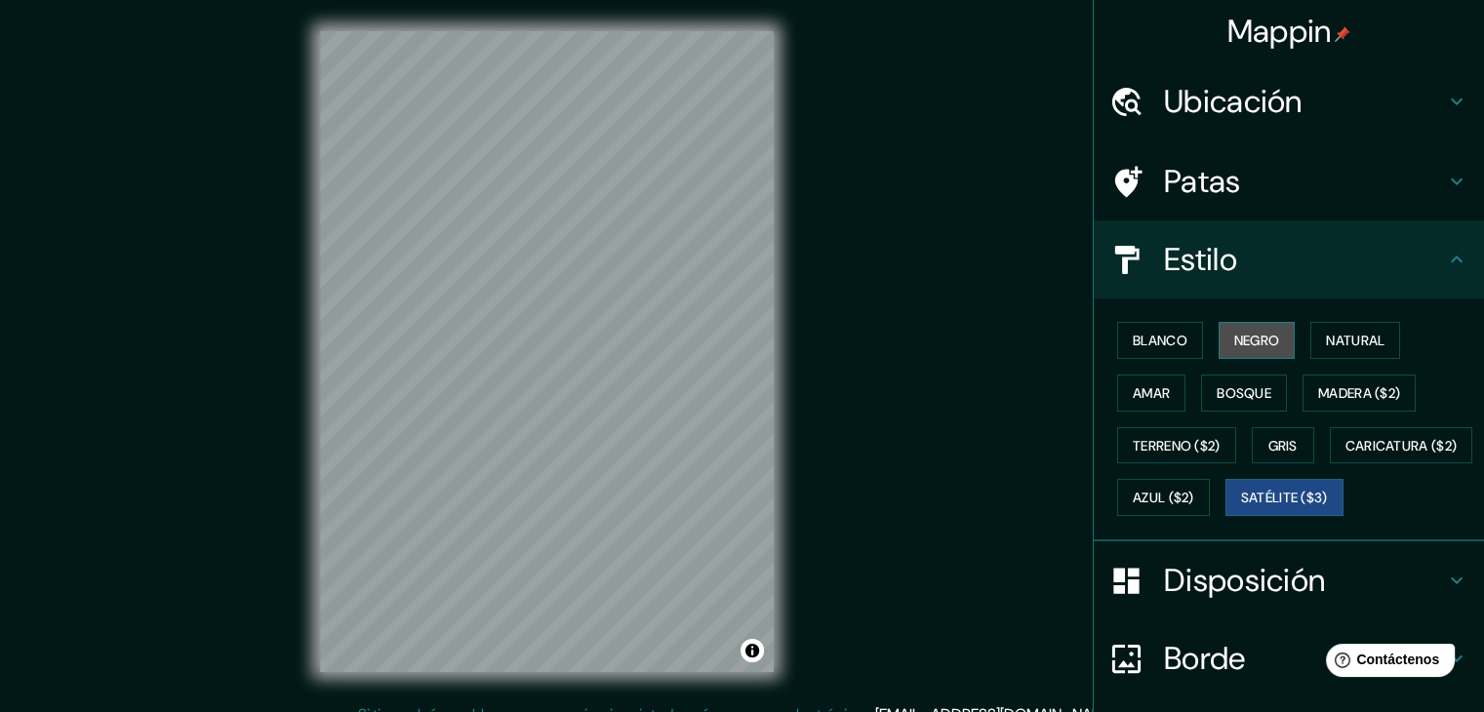
click at [1260, 345] on font "Negro" at bounding box center [1258, 341] width 46 height 18
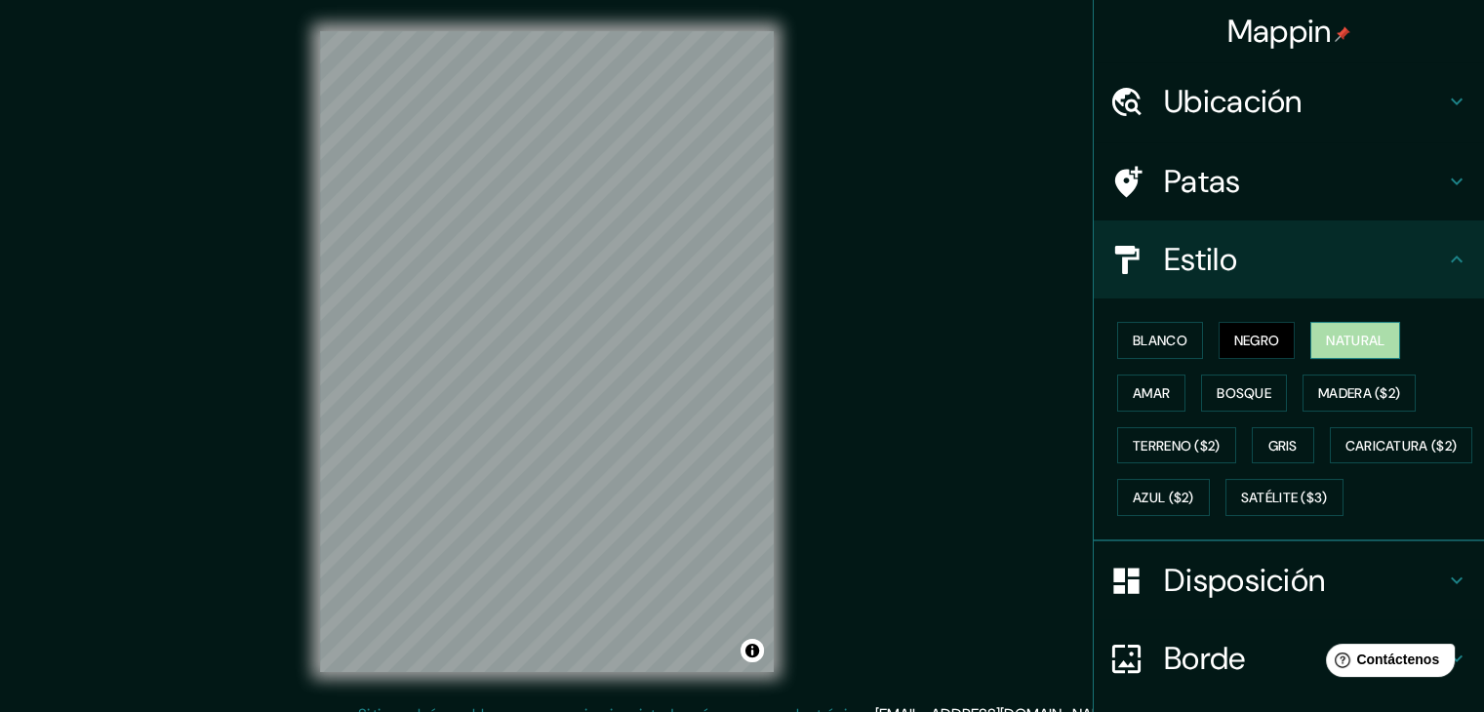
click at [1349, 348] on font "Natural" at bounding box center [1355, 341] width 59 height 18
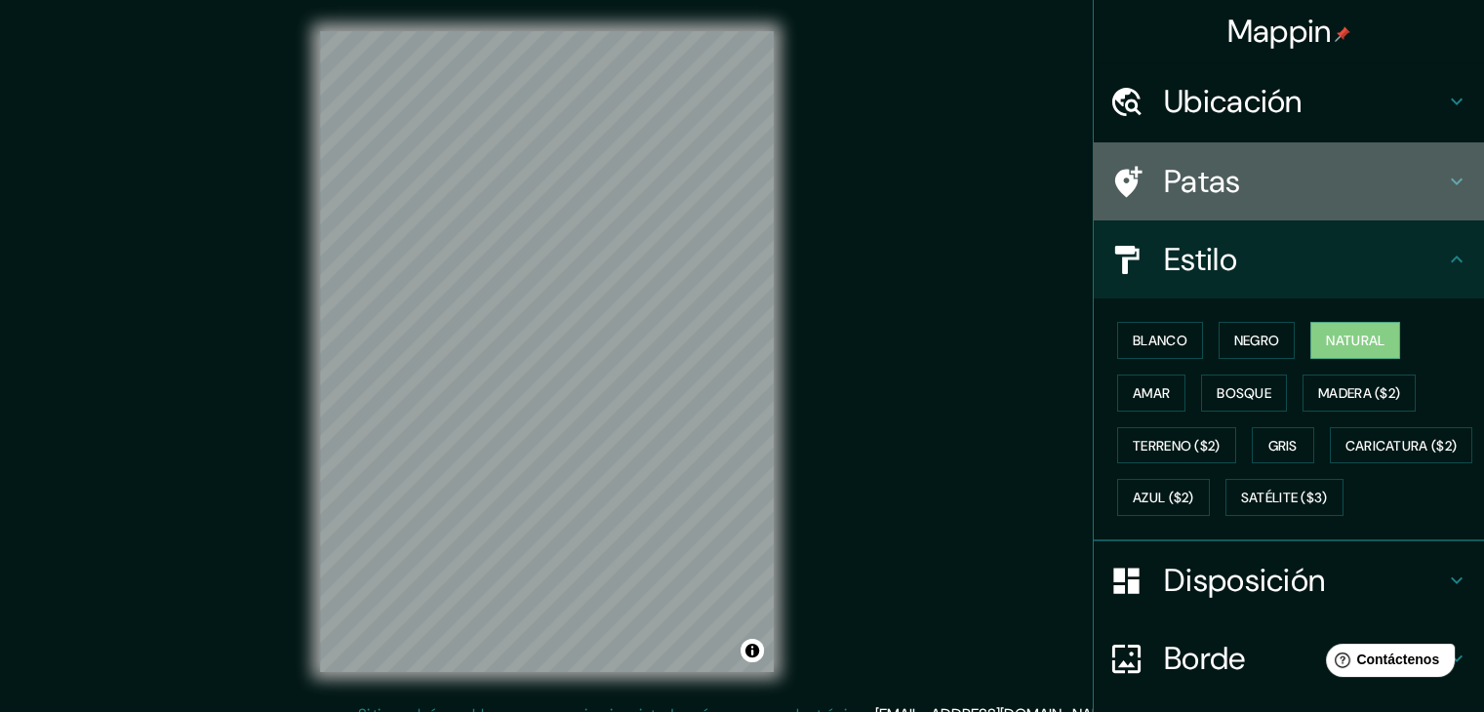
click at [1445, 181] on icon at bounding box center [1456, 181] width 23 height 23
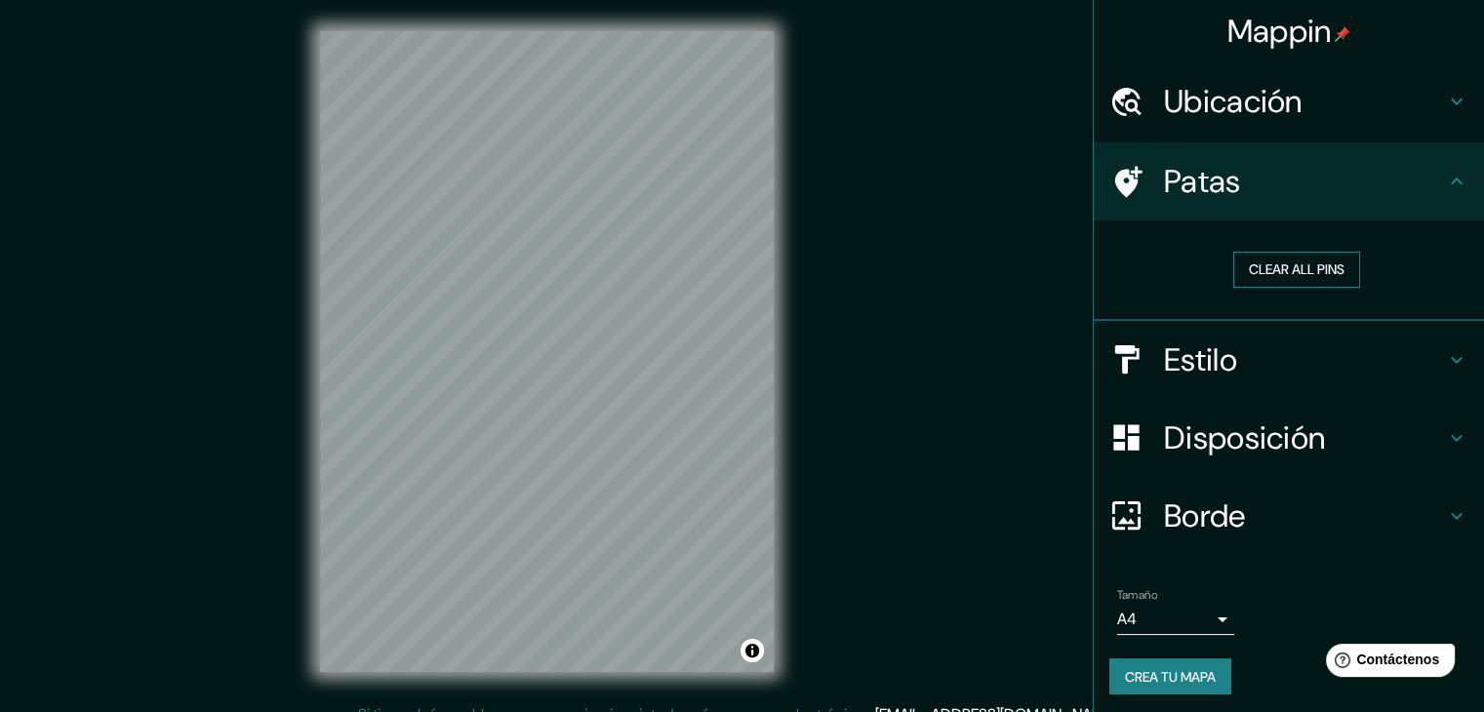
click at [1313, 273] on button "Clear all pins" at bounding box center [1297, 270] width 127 height 36
click at [1277, 275] on button "Clear all pins" at bounding box center [1297, 270] width 127 height 36
click at [1445, 106] on icon at bounding box center [1456, 101] width 23 height 23
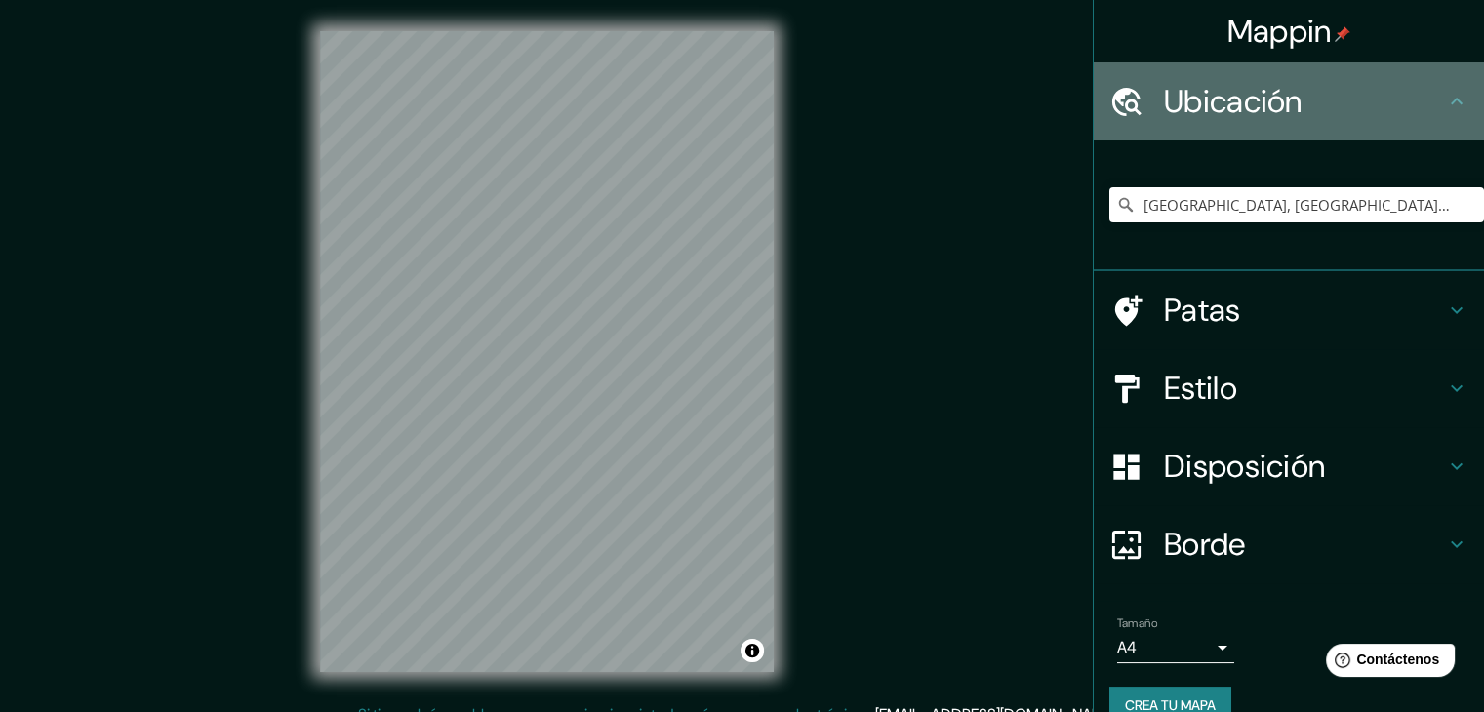
click at [1445, 106] on icon at bounding box center [1456, 101] width 23 height 23
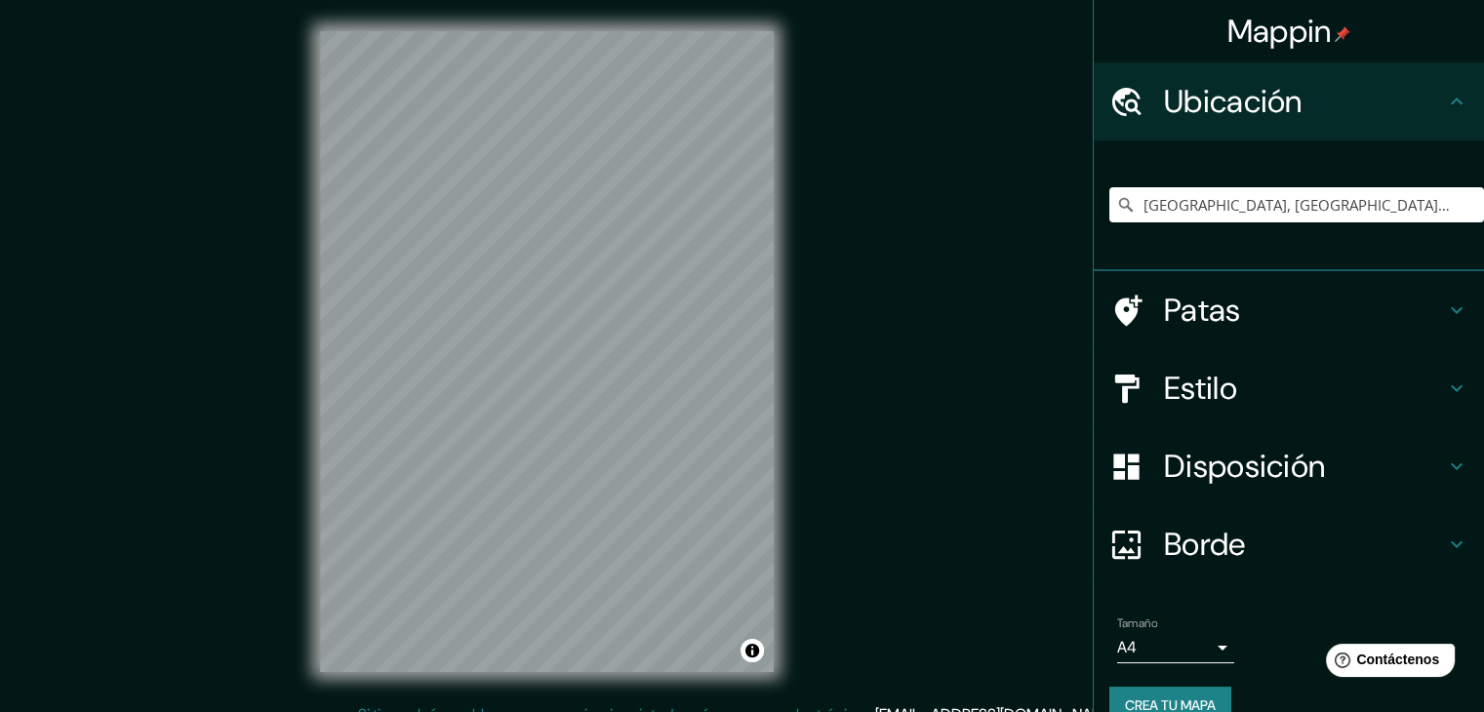
click at [1202, 376] on font "Estilo" at bounding box center [1200, 388] width 73 height 41
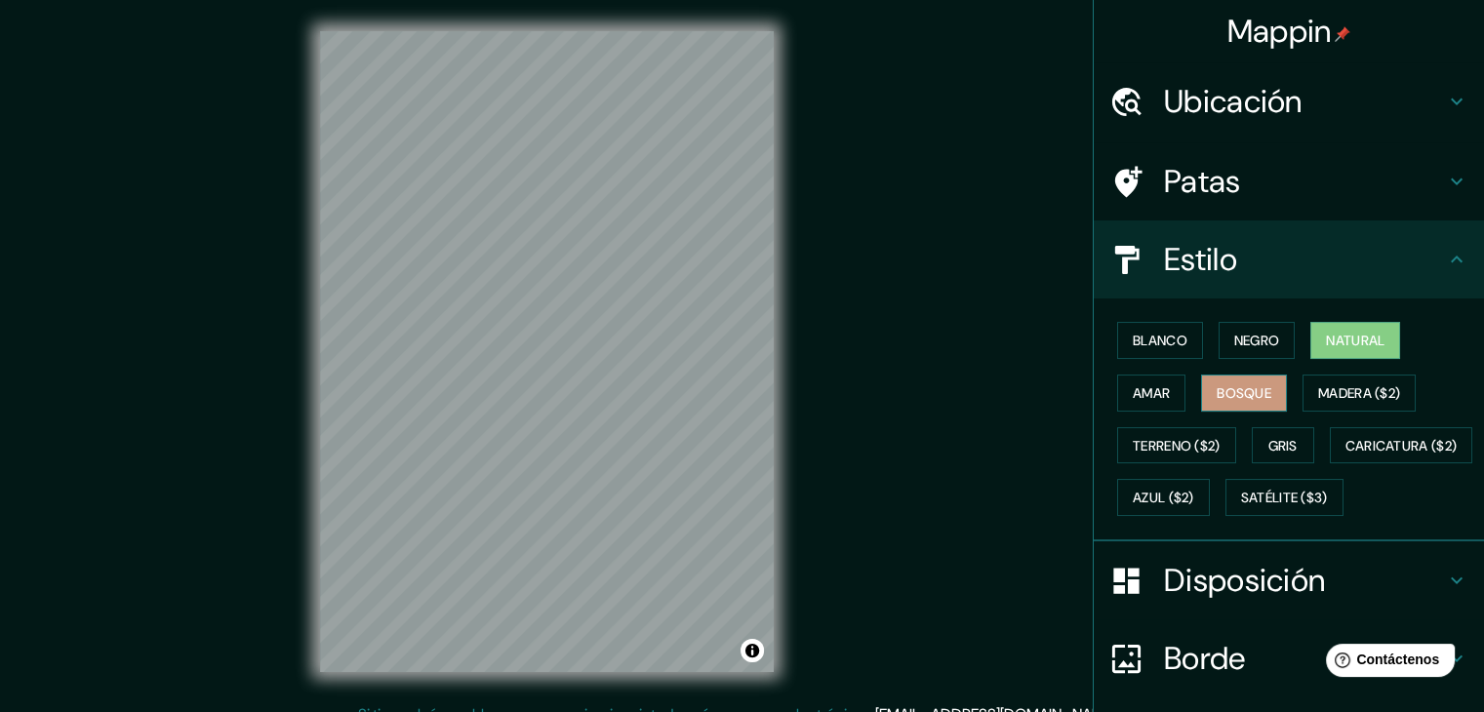
click at [1244, 377] on button "Bosque" at bounding box center [1244, 393] width 86 height 37
click at [1318, 381] on font "Madera ($2)" at bounding box center [1359, 393] width 82 height 25
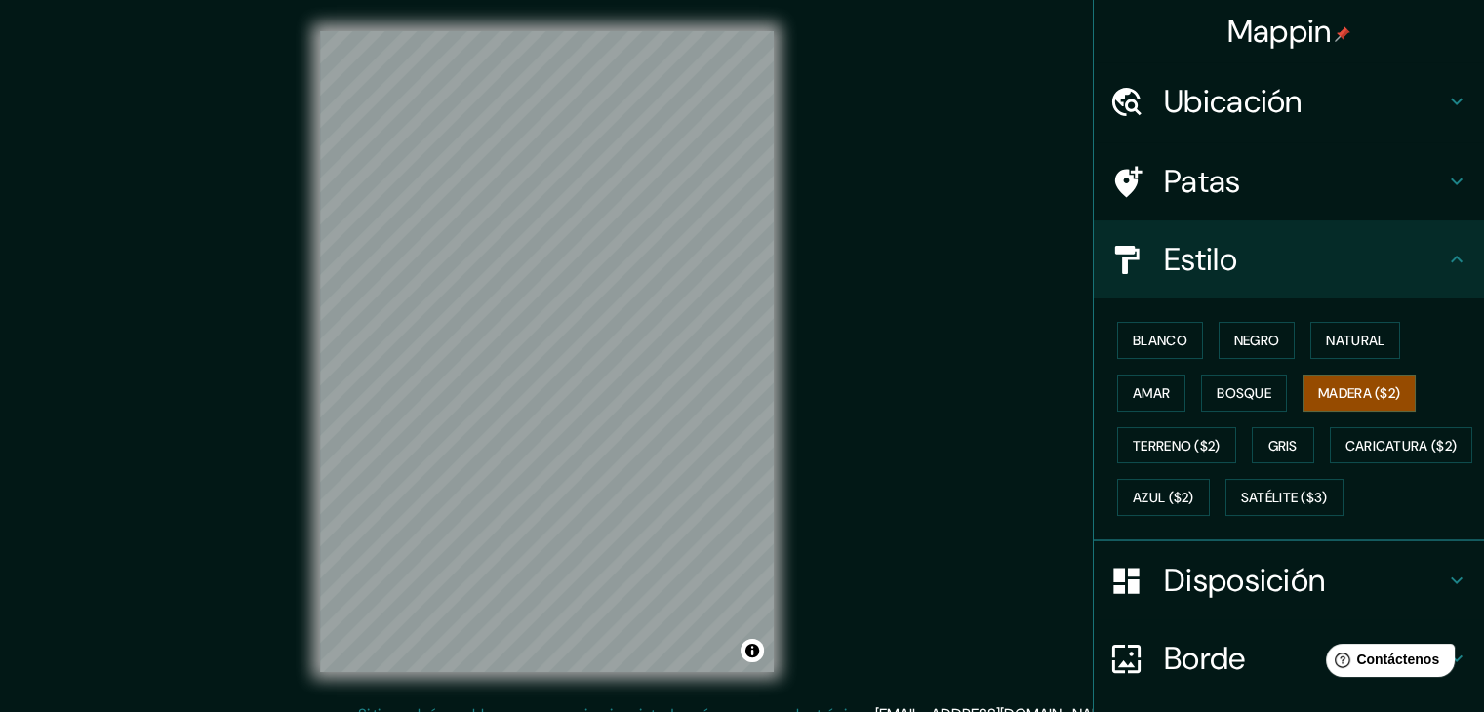
click at [1148, 358] on div "Blanco Negro Natural Amar Bosque Madera ($2) Terreno ($2) Gris Caricatura ($2) …" at bounding box center [1297, 419] width 375 height 210
click at [1143, 349] on font "Blanco" at bounding box center [1160, 340] width 55 height 25
click at [1235, 351] on font "Negro" at bounding box center [1258, 340] width 46 height 25
click at [1252, 441] on button "Gris" at bounding box center [1283, 445] width 62 height 37
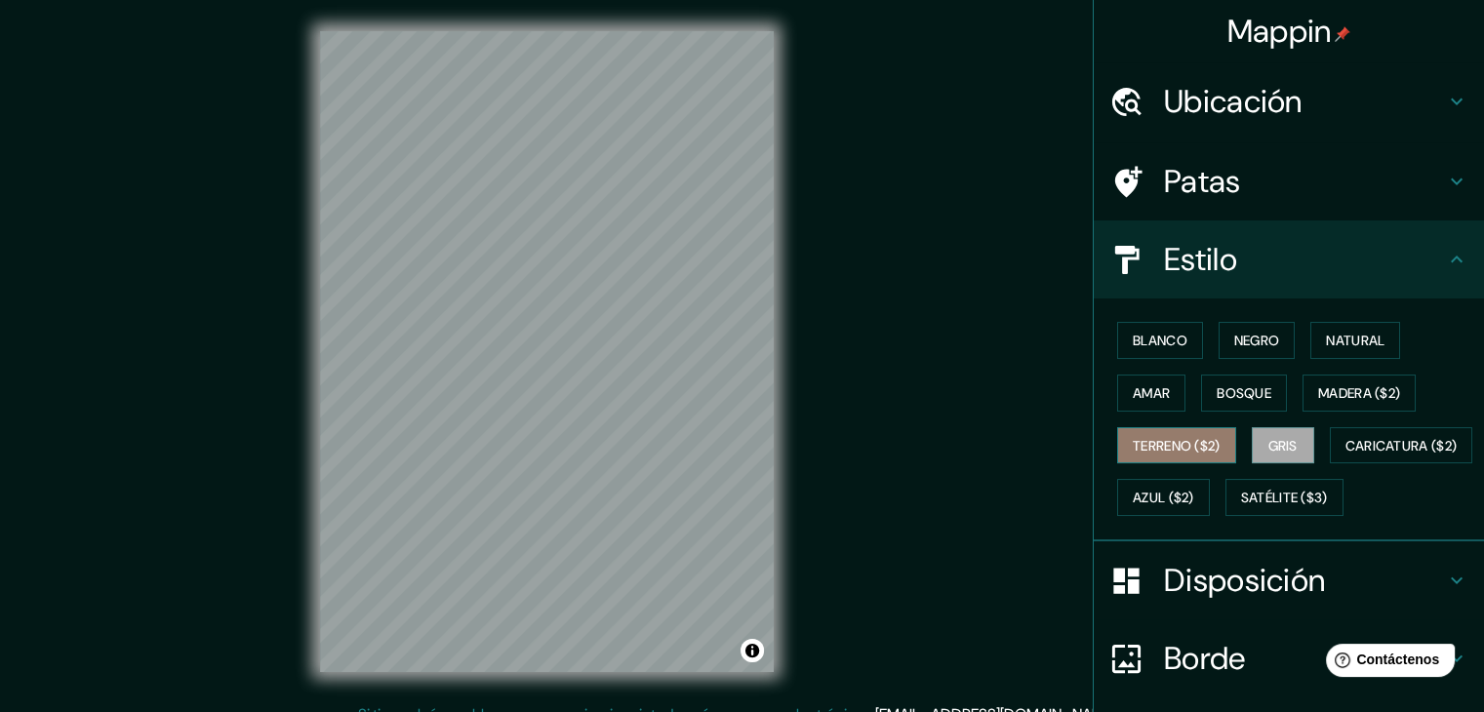
click at [1146, 450] on font "Terreno ($2)" at bounding box center [1177, 446] width 88 height 18
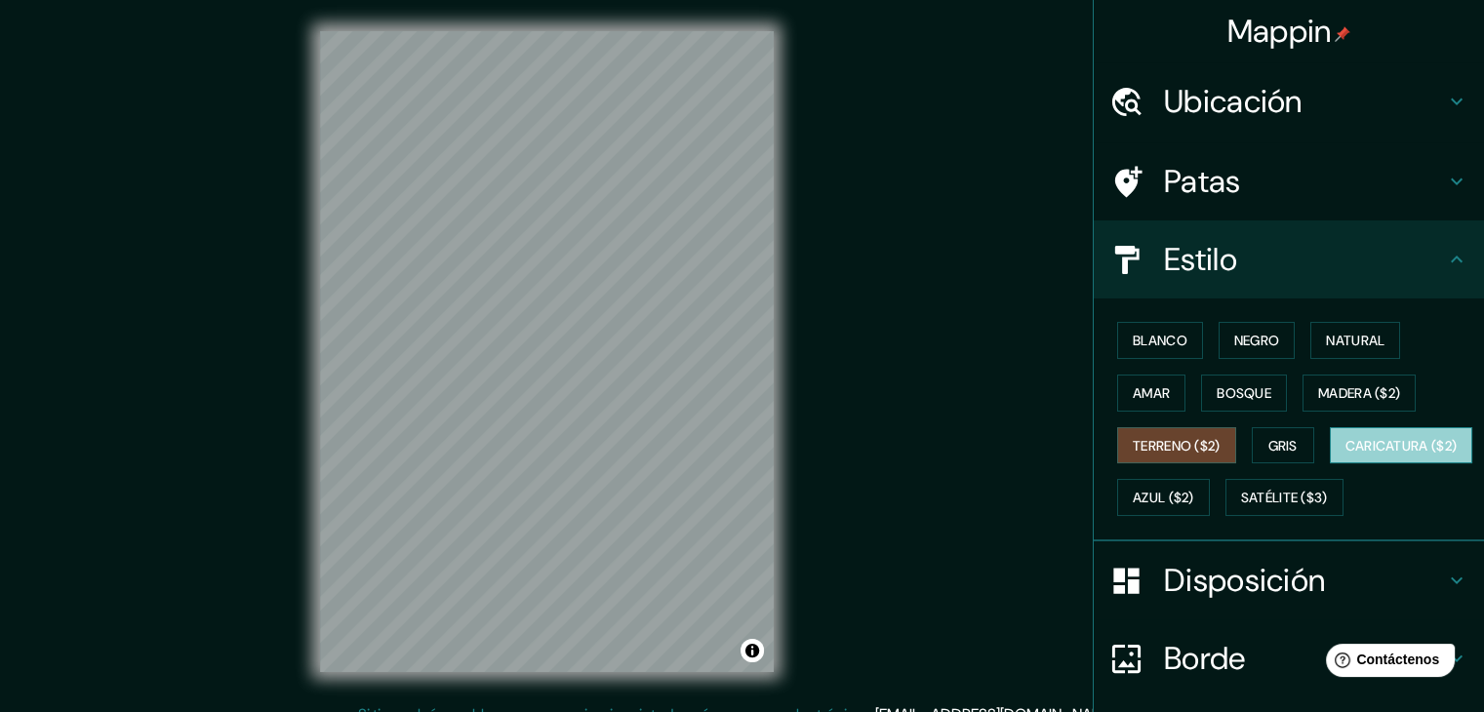
click at [1346, 455] on font "Caricatura ($2)" at bounding box center [1402, 446] width 112 height 18
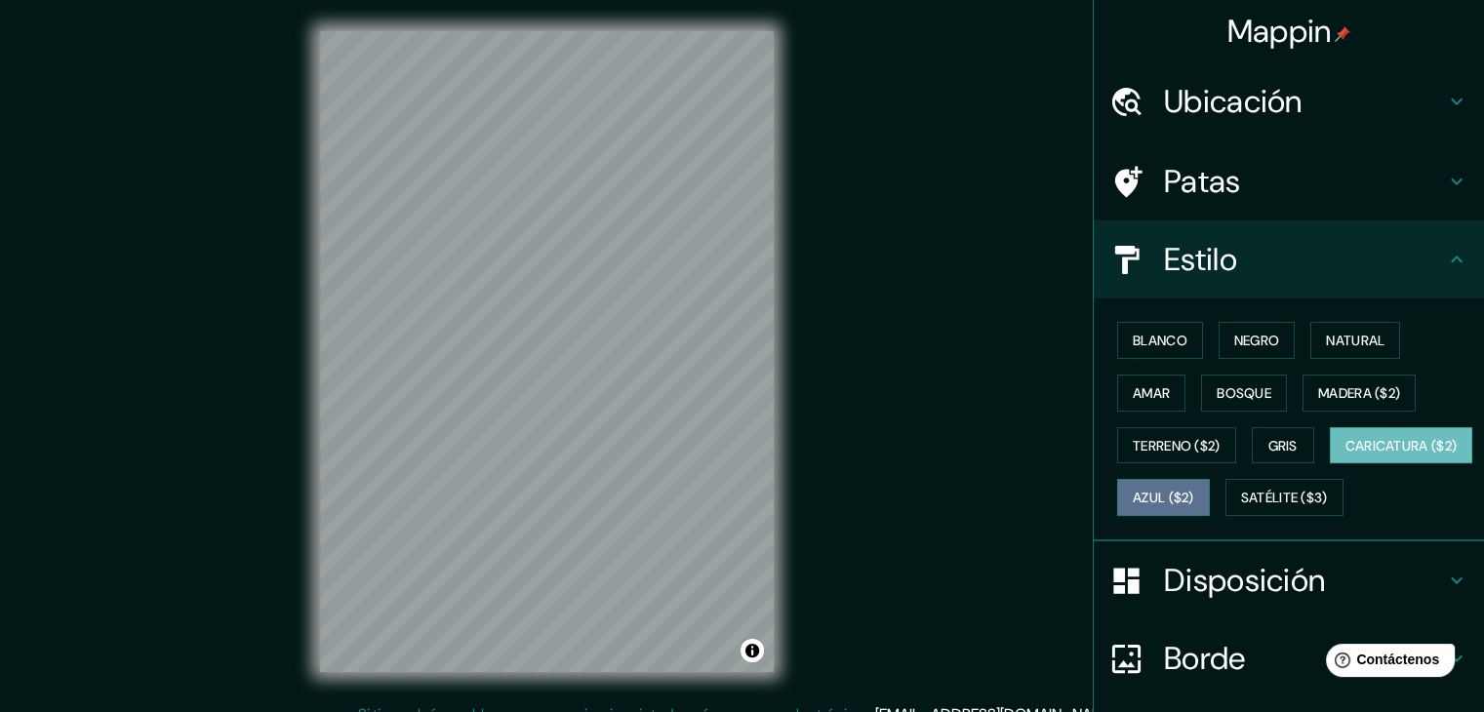
click at [1210, 493] on button "Azul ($2)" at bounding box center [1163, 497] width 93 height 37
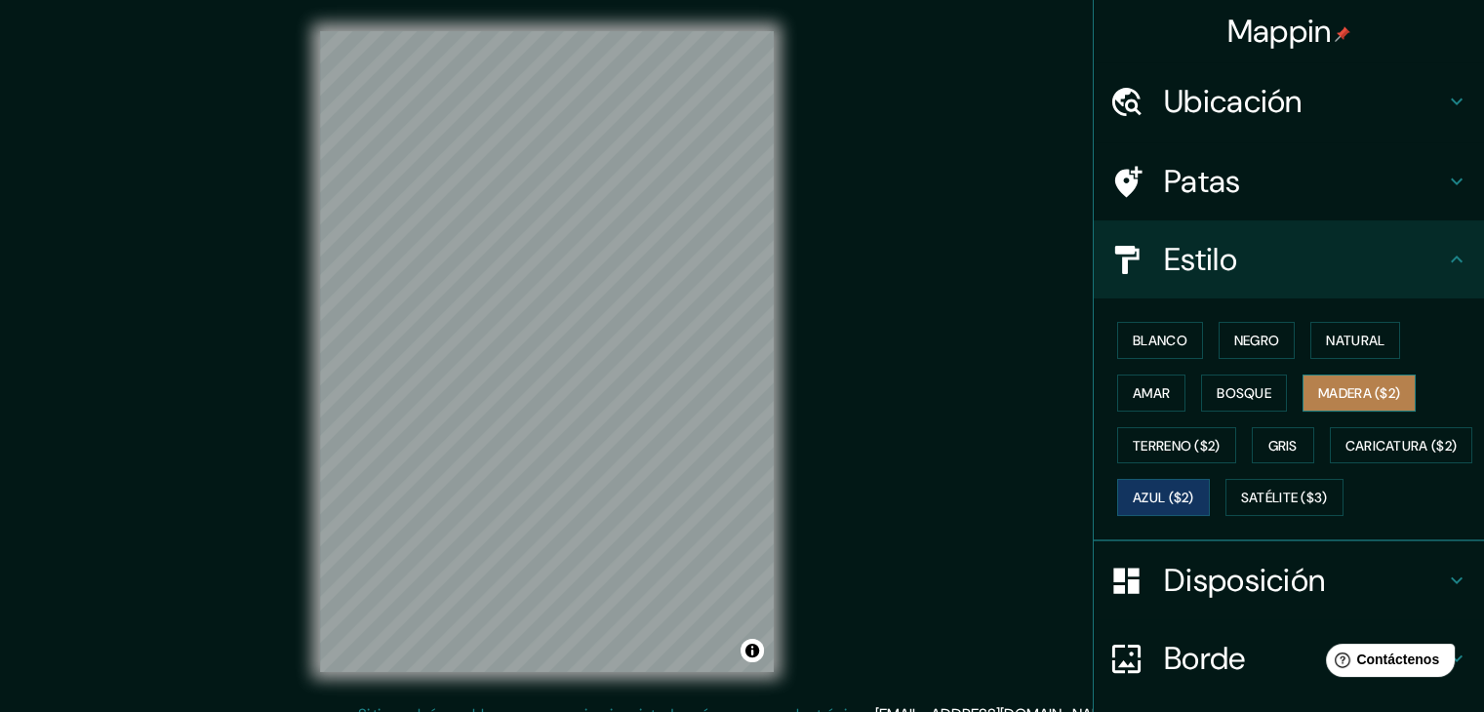
click at [1316, 404] on button "Madera ($2)" at bounding box center [1359, 393] width 113 height 37
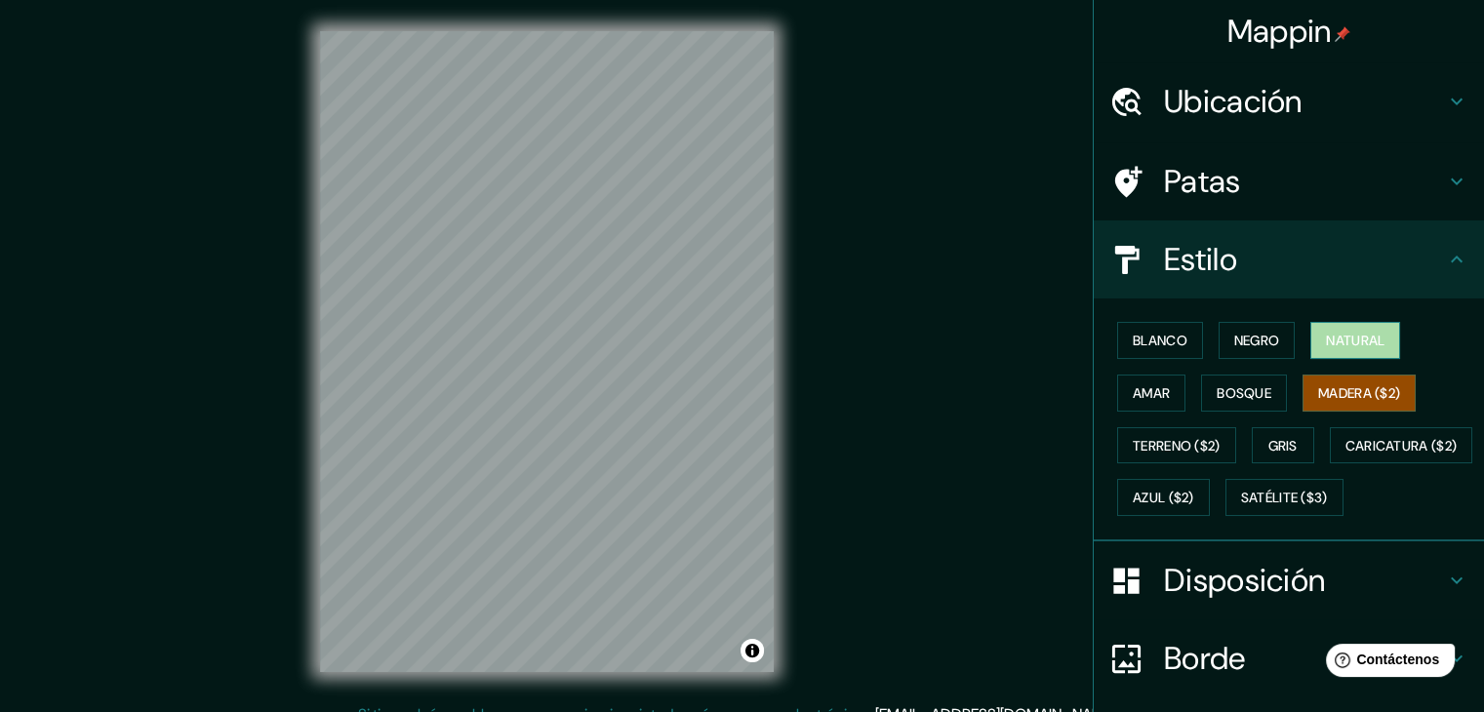
click at [1328, 345] on font "Natural" at bounding box center [1355, 341] width 59 height 18
click at [1241, 375] on button "Bosque" at bounding box center [1244, 393] width 86 height 37
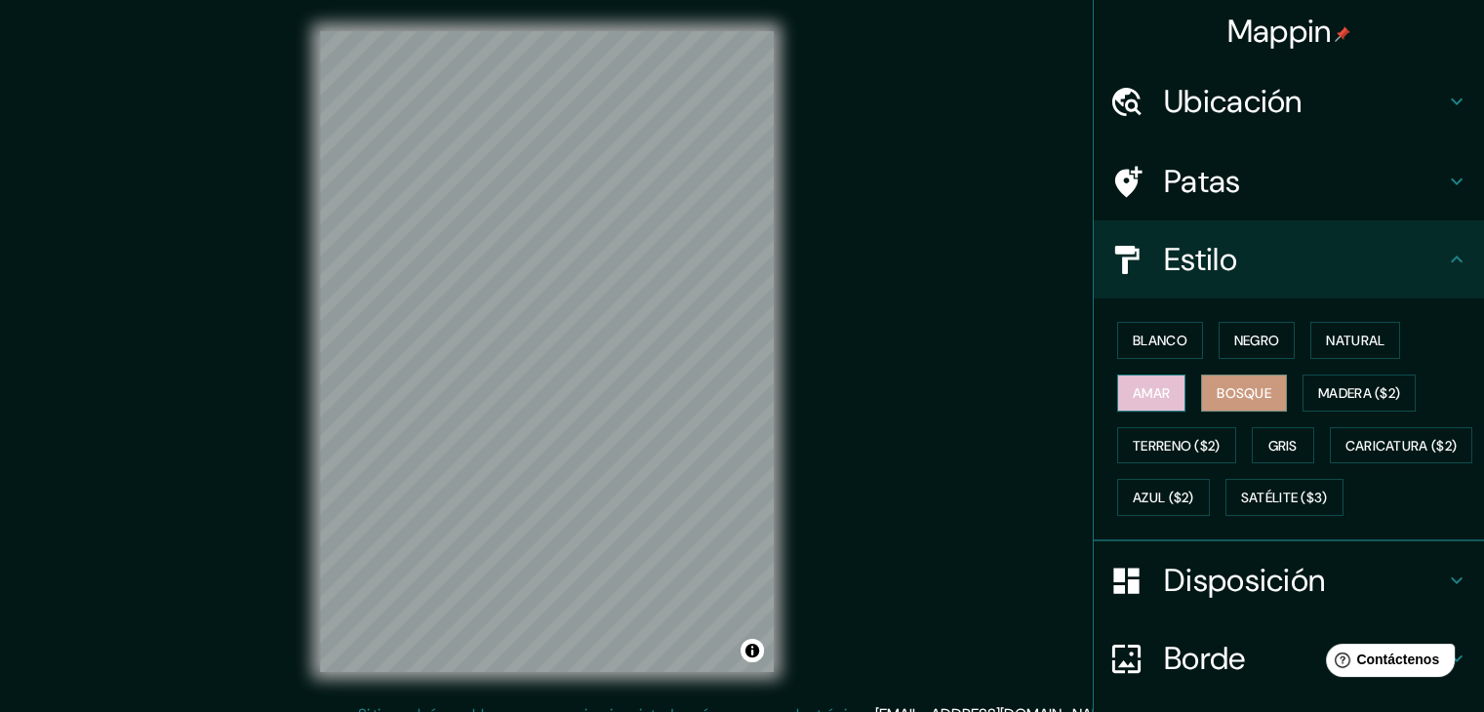
click at [1146, 397] on font "Amar" at bounding box center [1151, 394] width 37 height 18
click at [1245, 337] on font "Negro" at bounding box center [1258, 341] width 46 height 18
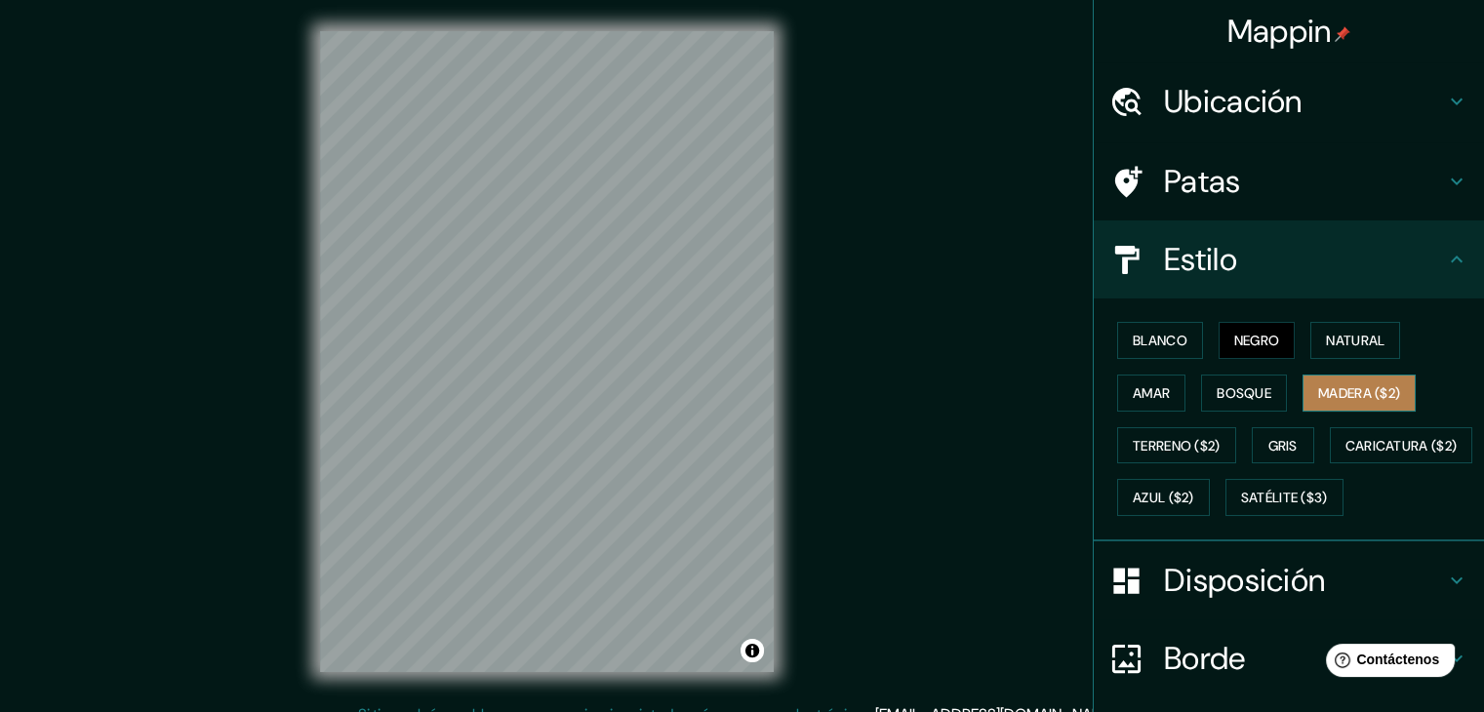
click at [1323, 382] on font "Madera ($2)" at bounding box center [1359, 393] width 82 height 25
click at [1195, 501] on font "Azul ($2)" at bounding box center [1163, 499] width 61 height 18
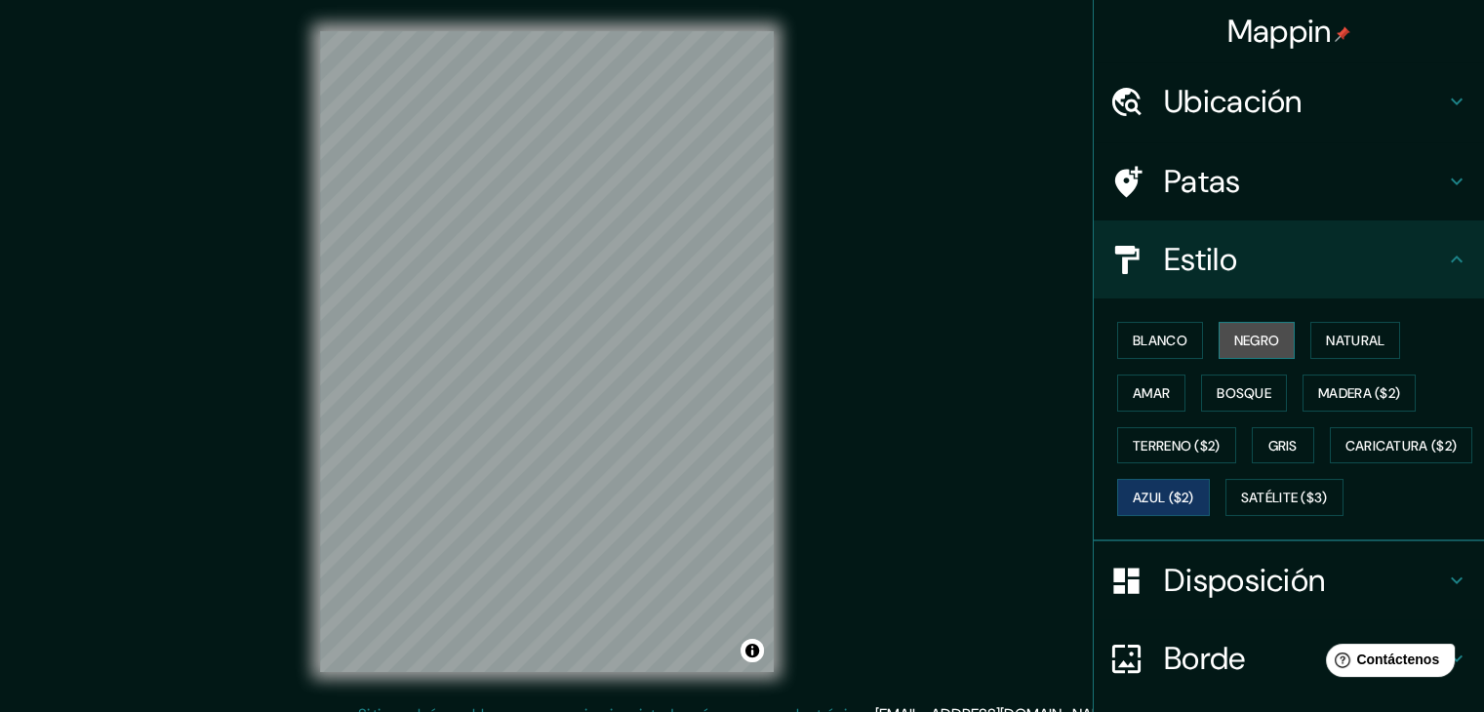
click at [1235, 342] on font "Negro" at bounding box center [1258, 341] width 46 height 18
click at [1245, 195] on h4 "Patas" at bounding box center [1304, 181] width 281 height 39
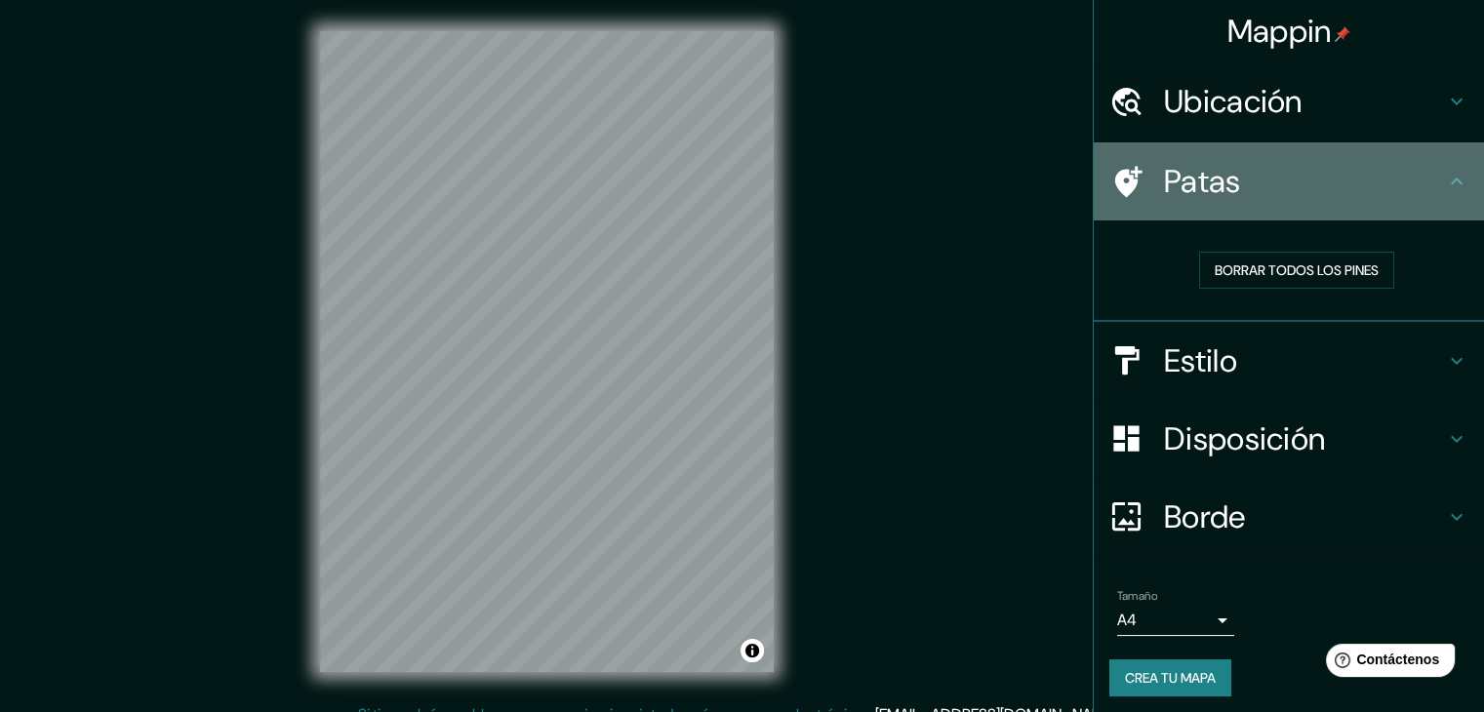
click at [1124, 180] on icon at bounding box center [1127, 182] width 34 height 34
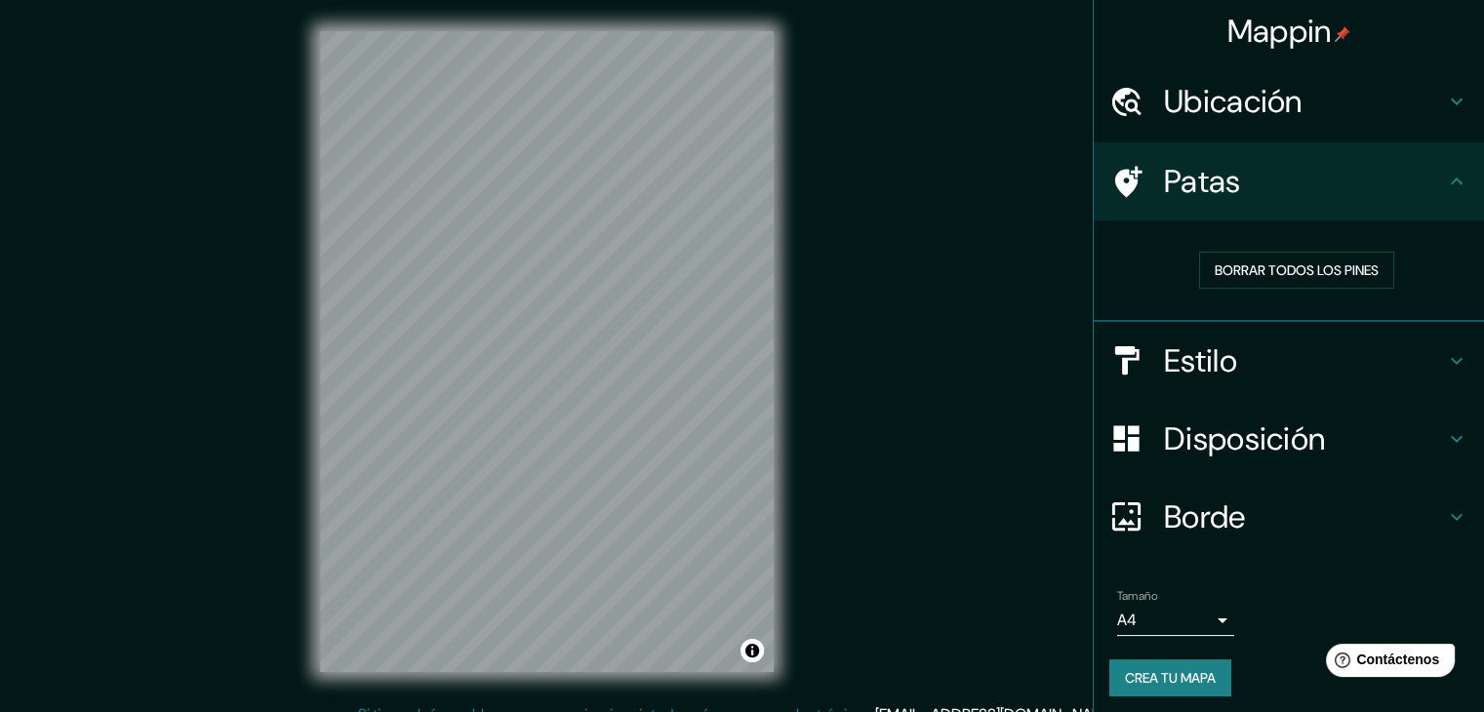
click at [1202, 101] on font "Ubicación" at bounding box center [1233, 101] width 139 height 41
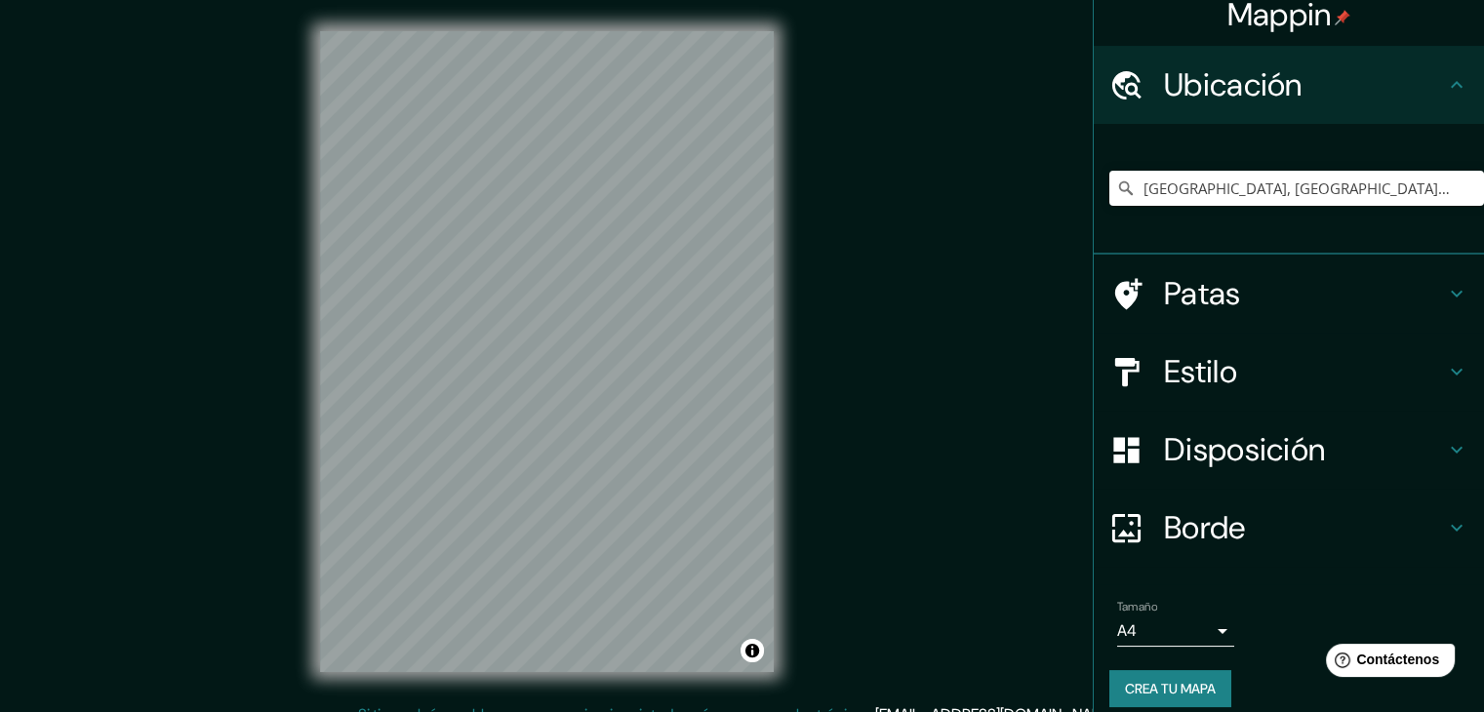
scroll to position [34, 0]
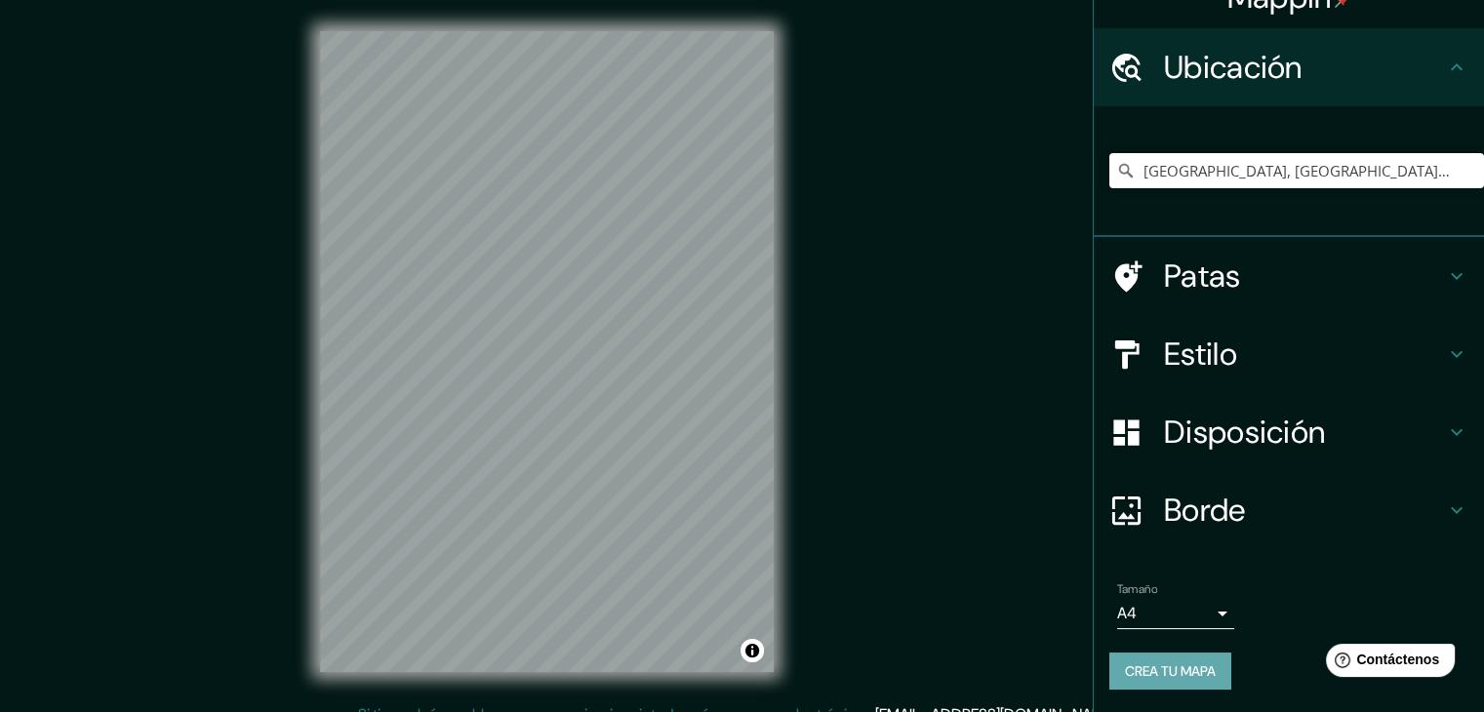
click at [1140, 680] on font "Crea tu mapa" at bounding box center [1170, 671] width 91 height 25
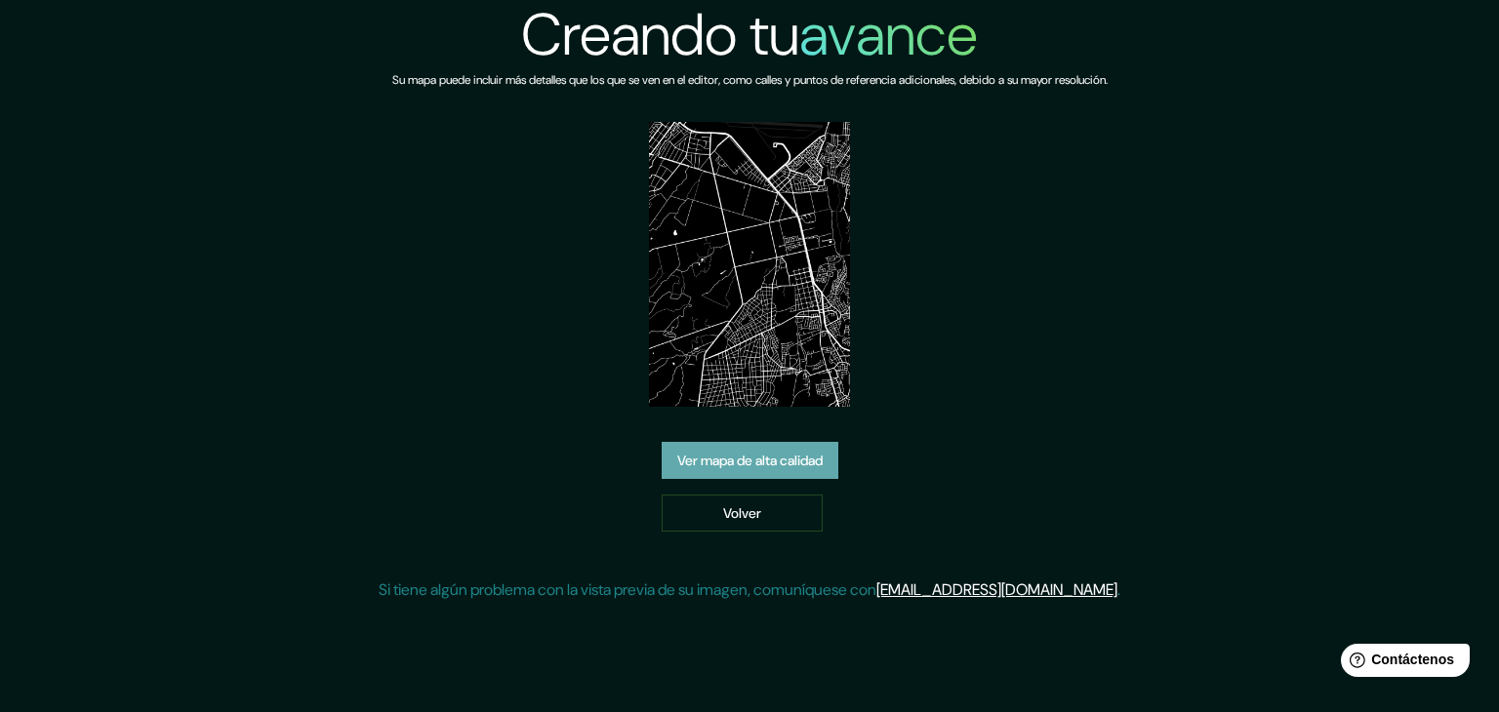
click at [738, 458] on font "Ver mapa de alta calidad" at bounding box center [749, 461] width 145 height 18
